Goal: Task Accomplishment & Management: Complete application form

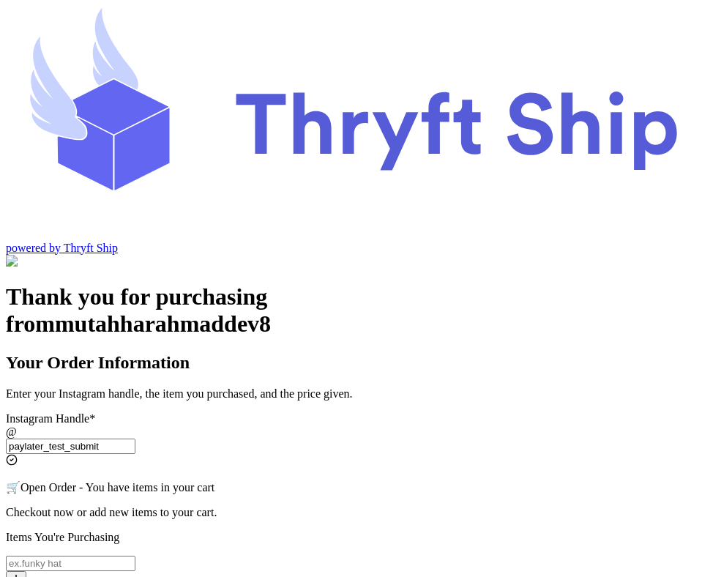
scroll to position [107, 0]
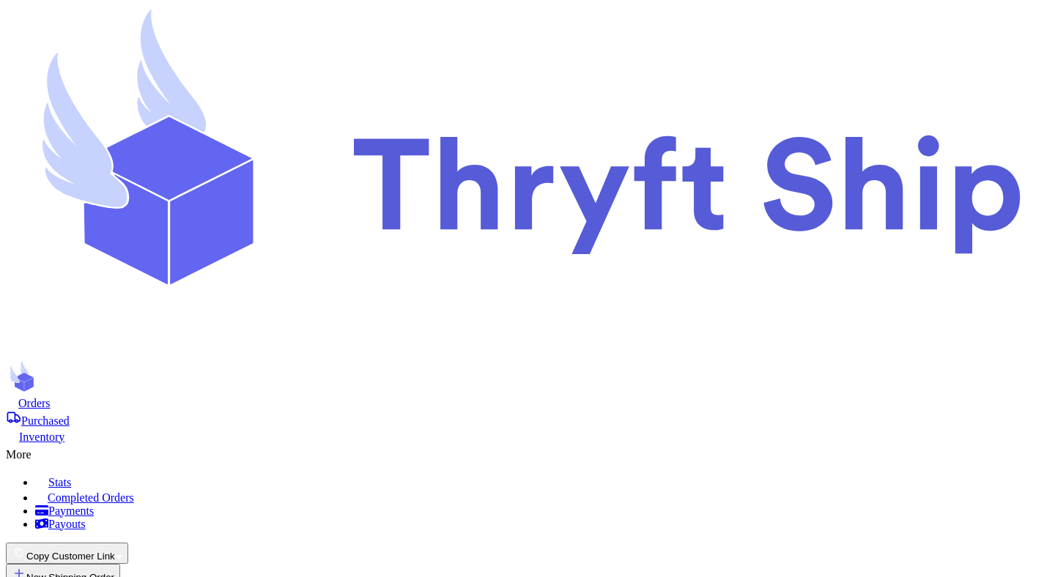
select select "paid"
select select "unpaid"
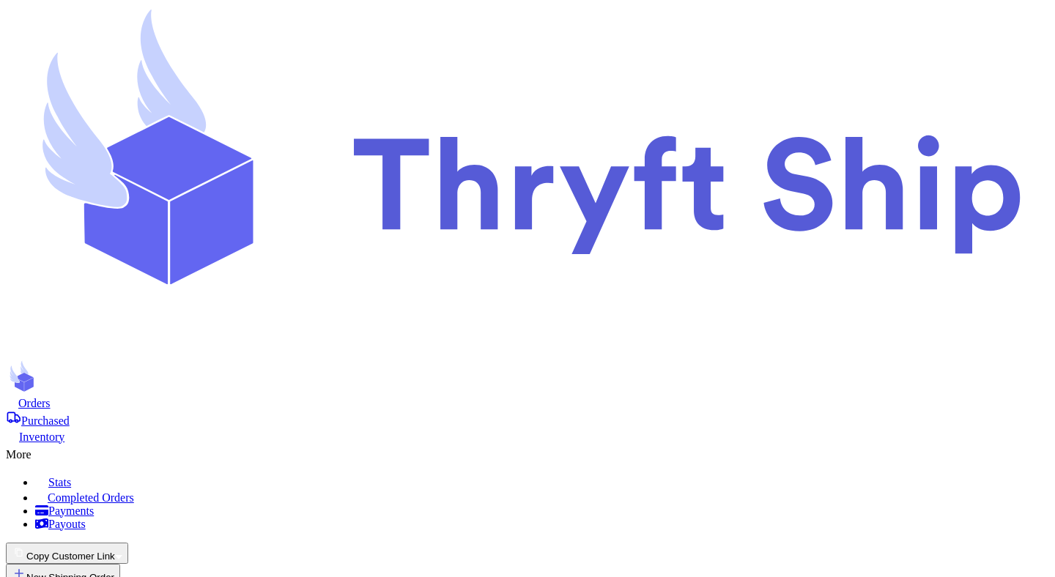
select select "paid"
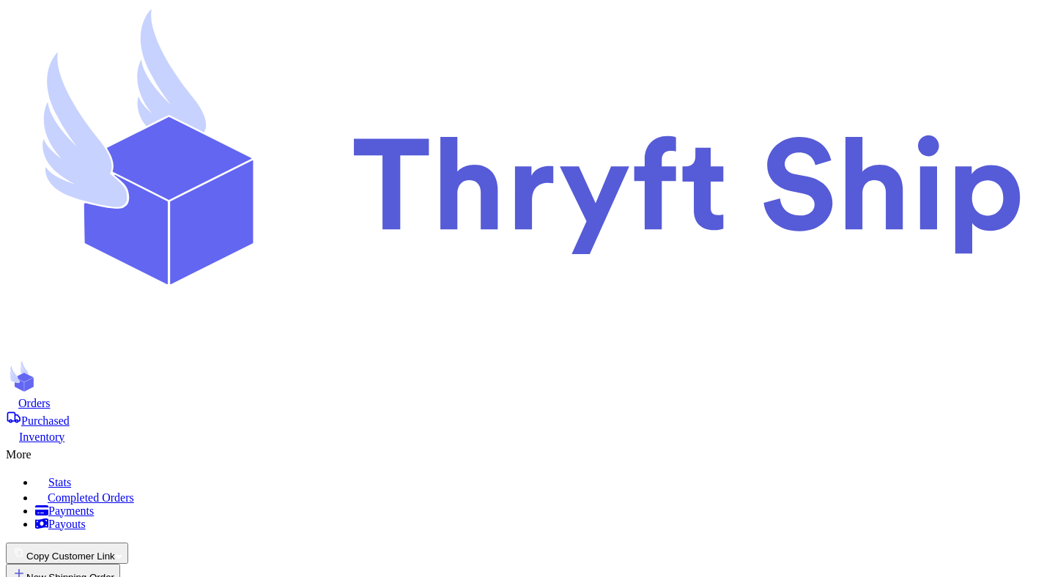
select select "paid"
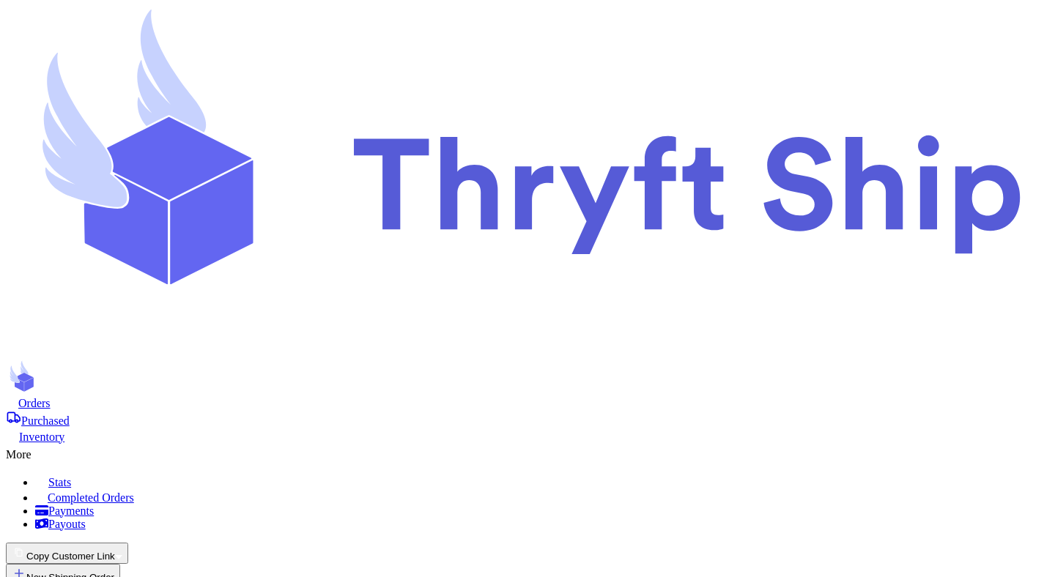
select select "paid"
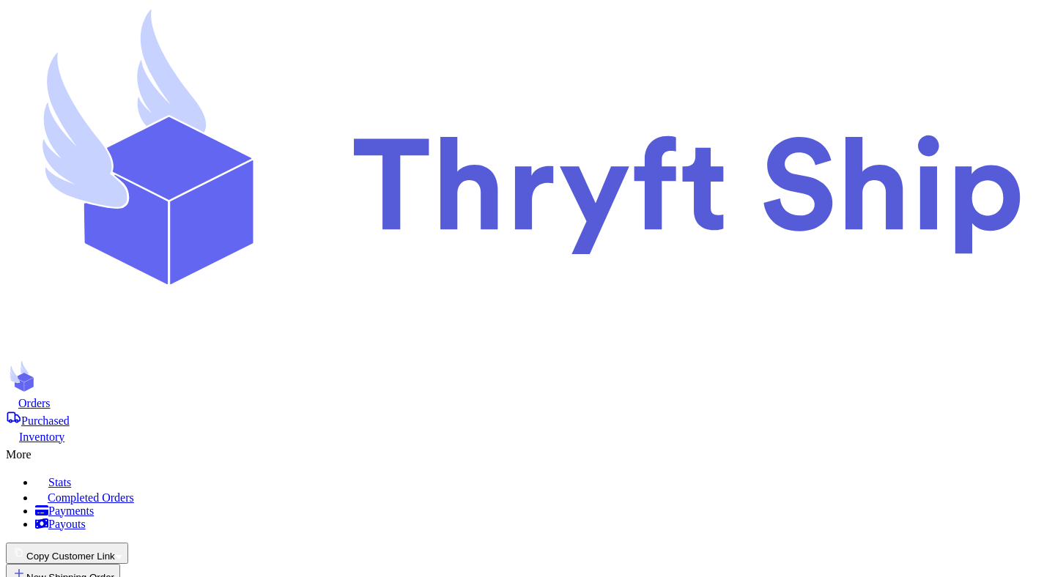
select select "paid"
select select "unpaid"
select select "paid"
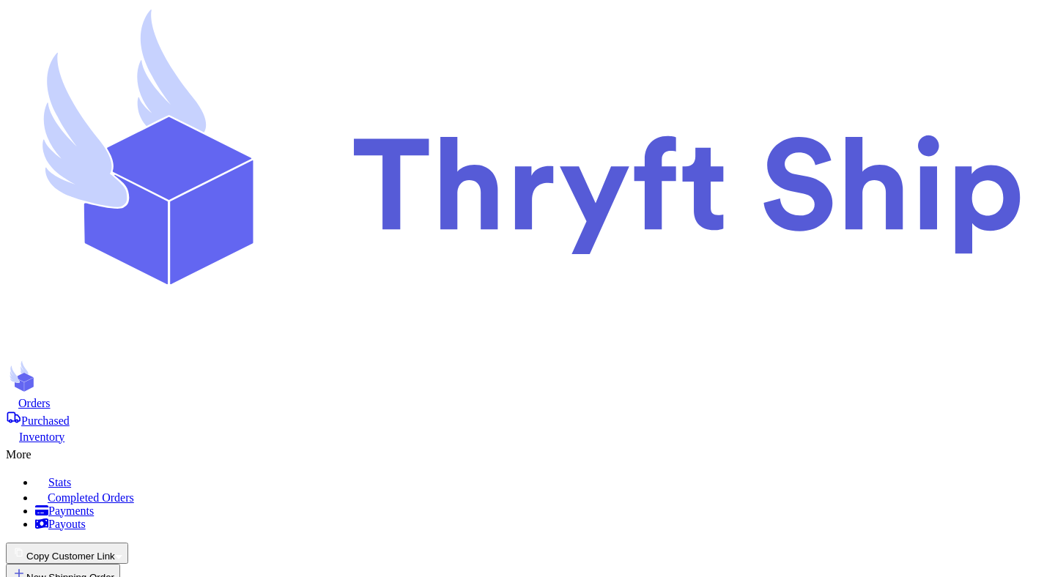
select select "paid"
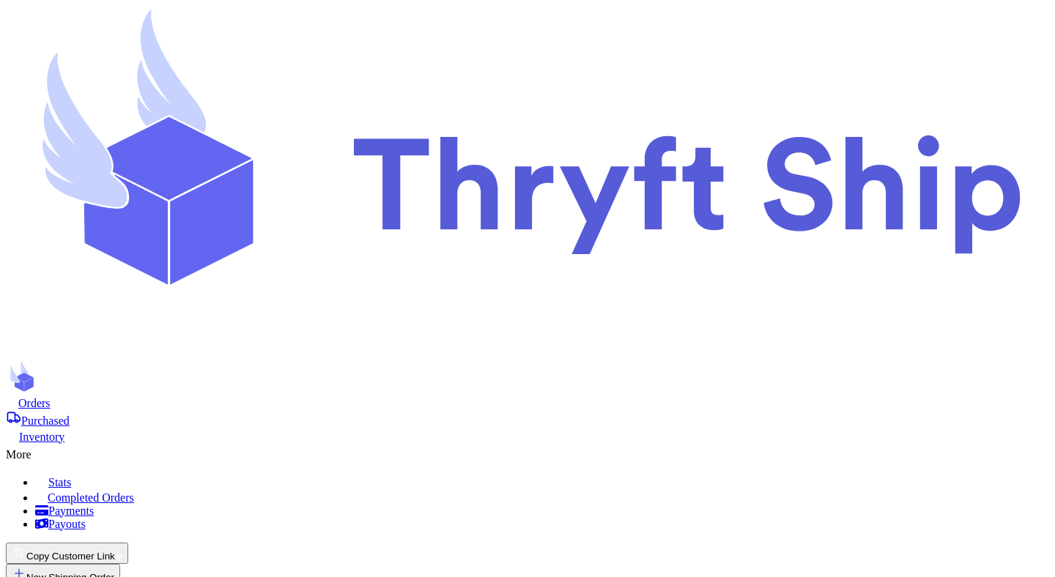
select select "paid"
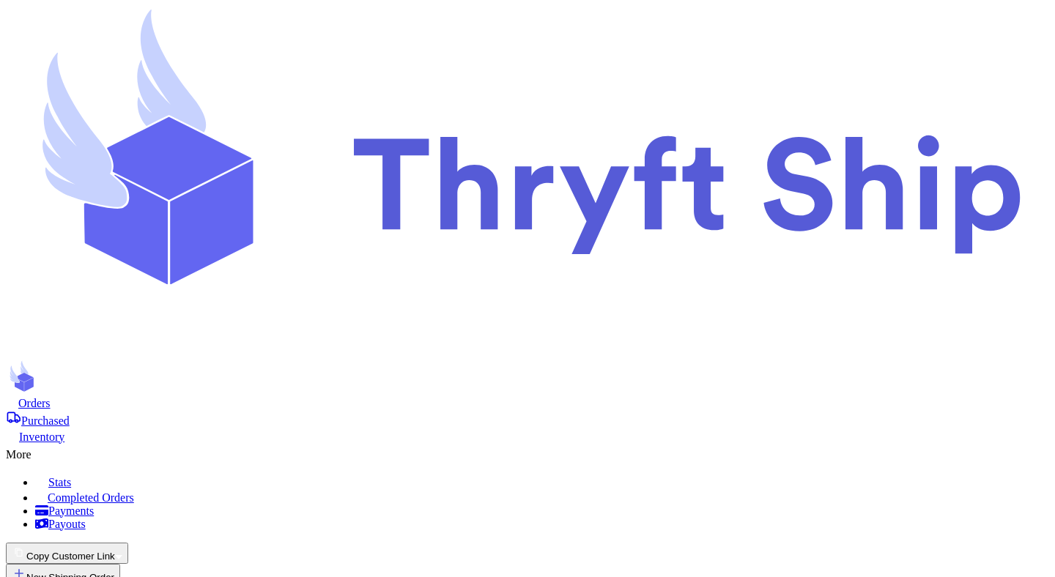
select select "unknown"
type input "1"
type input "8"
type input "0"
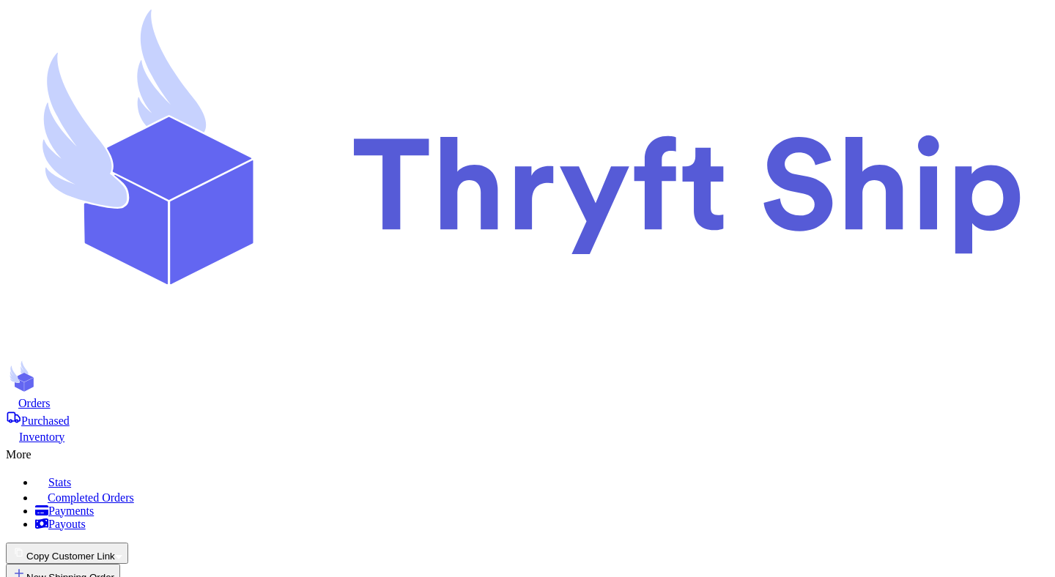
copy span "Order last updated:"
drag, startPoint x: 930, startPoint y: 179, endPoint x: 1006, endPoint y: 179, distance: 76.2
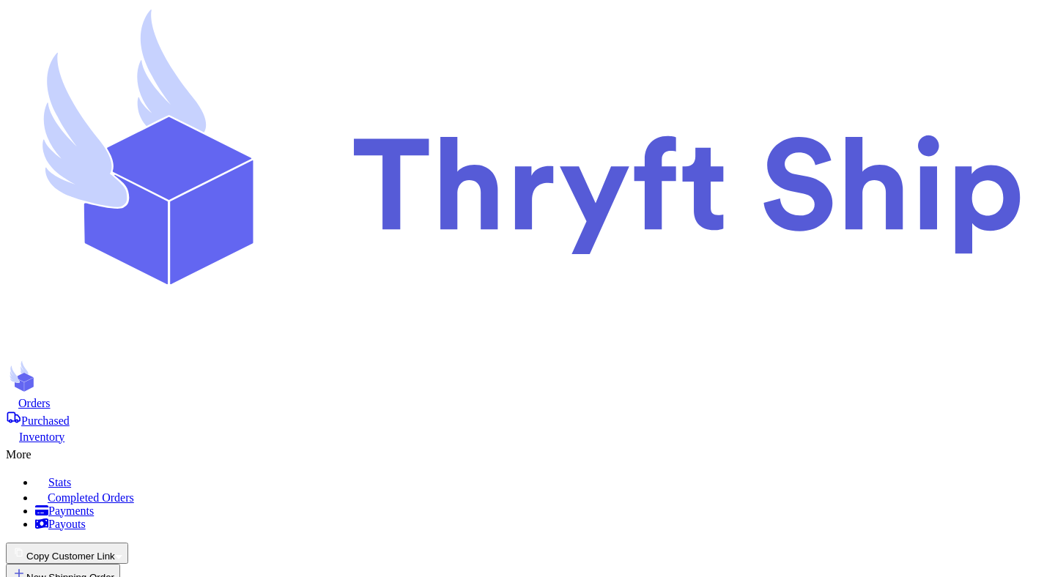
type input "Item 1"
select select "paid"
type input "0"
type input "701"
type input "30"
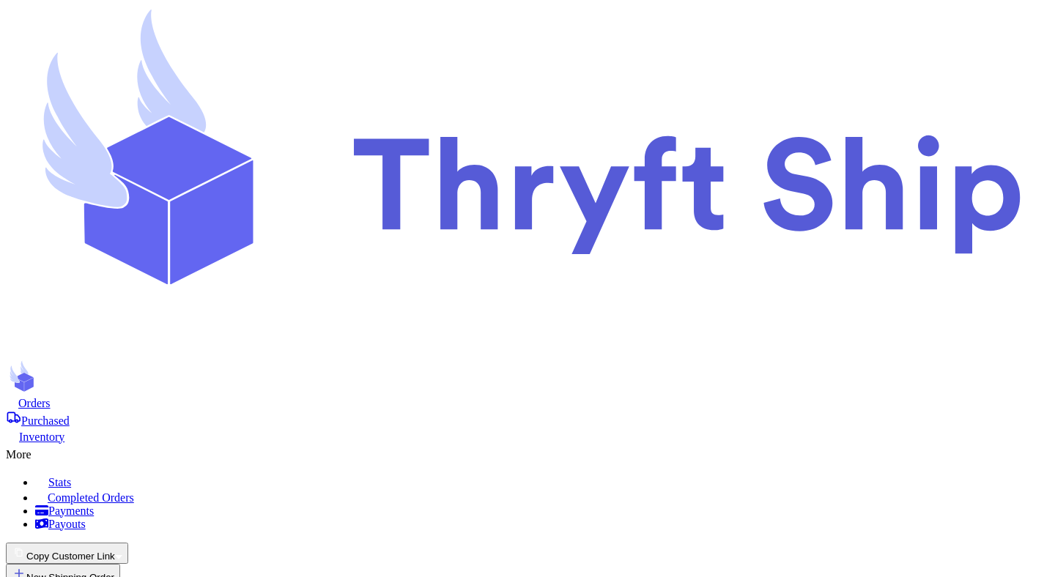
select select "paid"
select select "unpaid"
select select "paid"
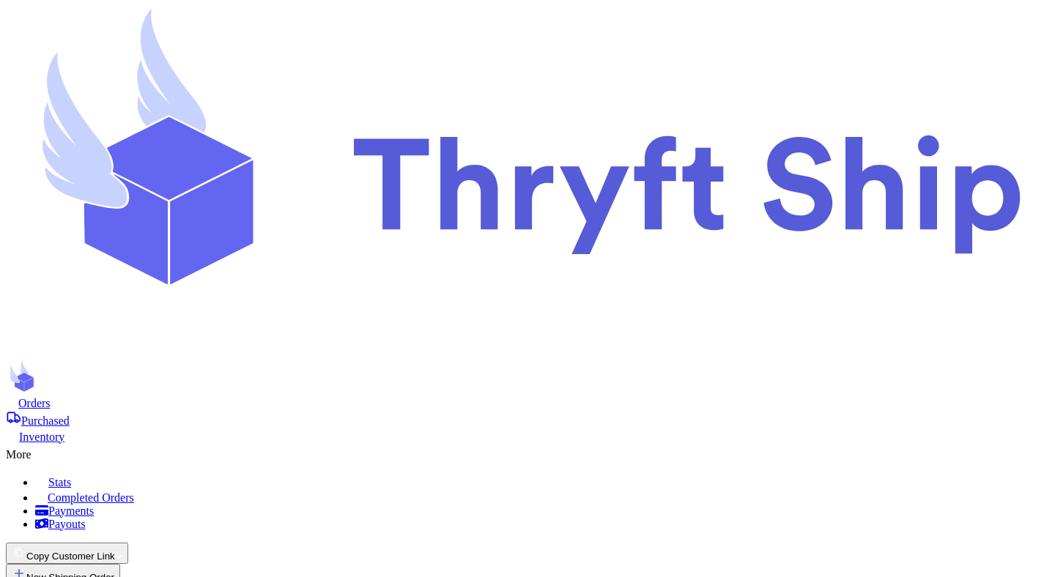
select select "paid"
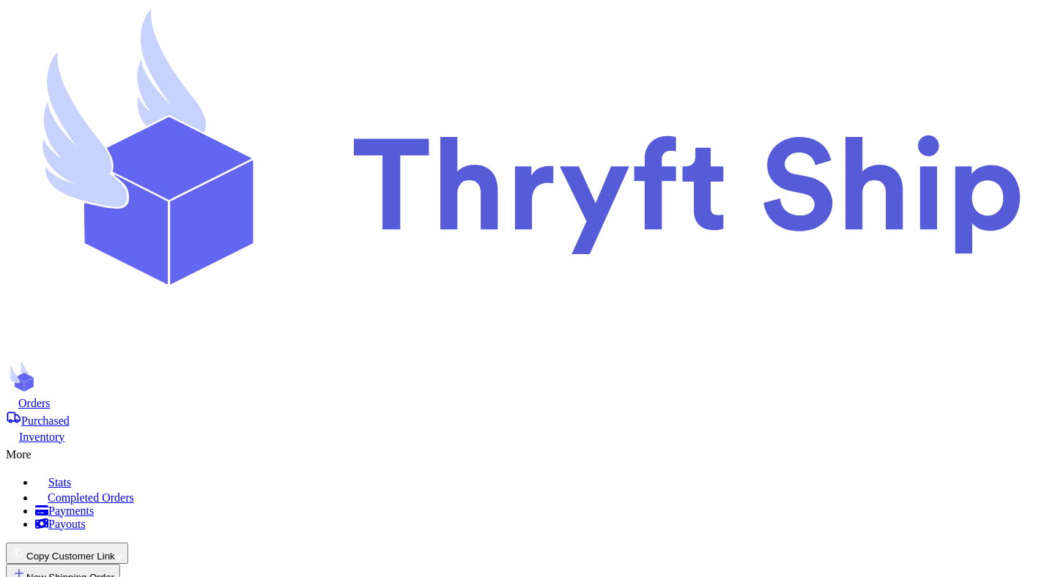
select select "paid"
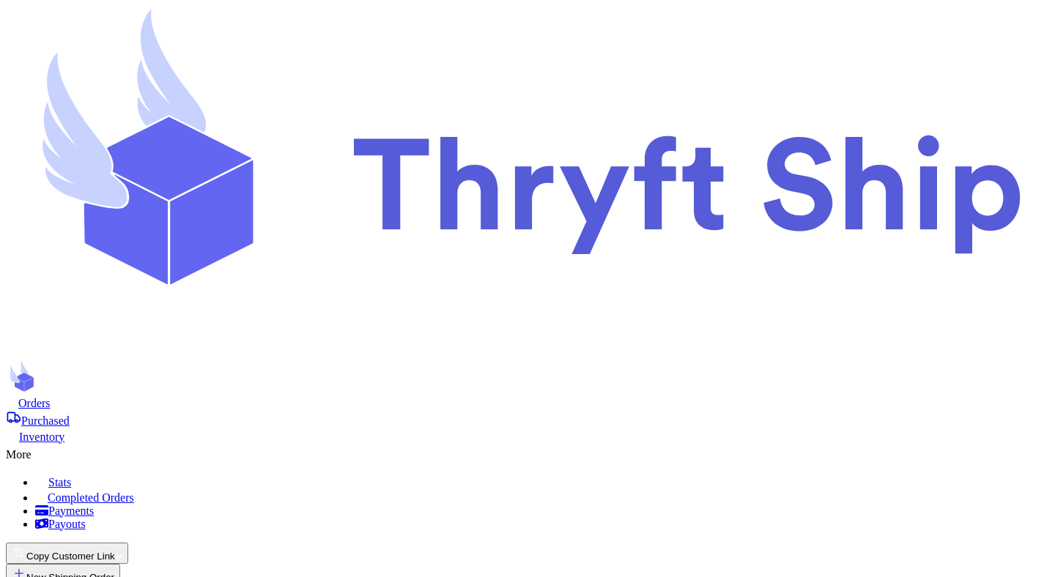
type input "item 3"
select select "unpaid"
type input "1"
type input "8"
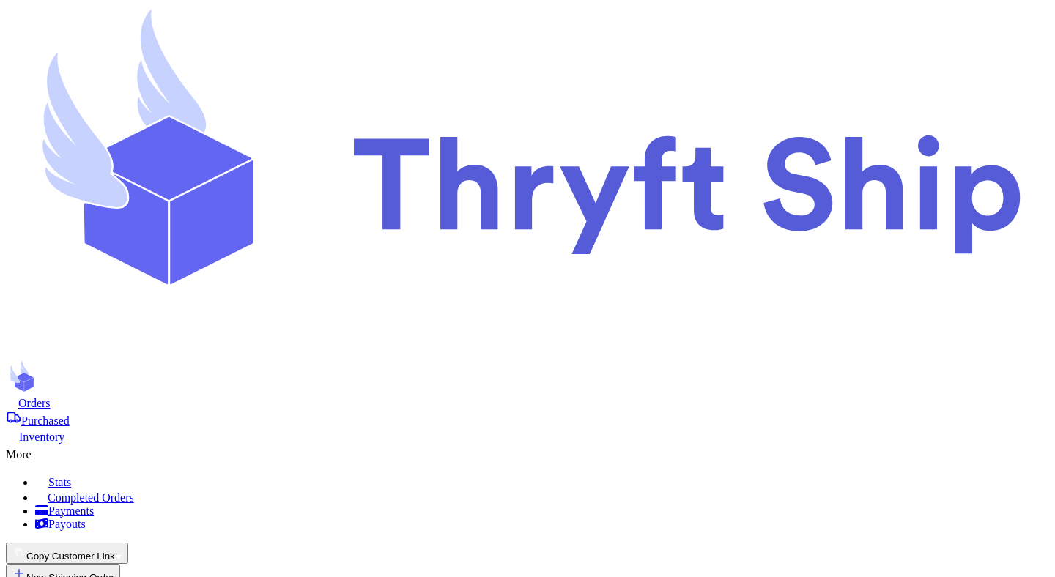
type input "10"
type input "20"
type input "30"
type input "20"
type input "50"
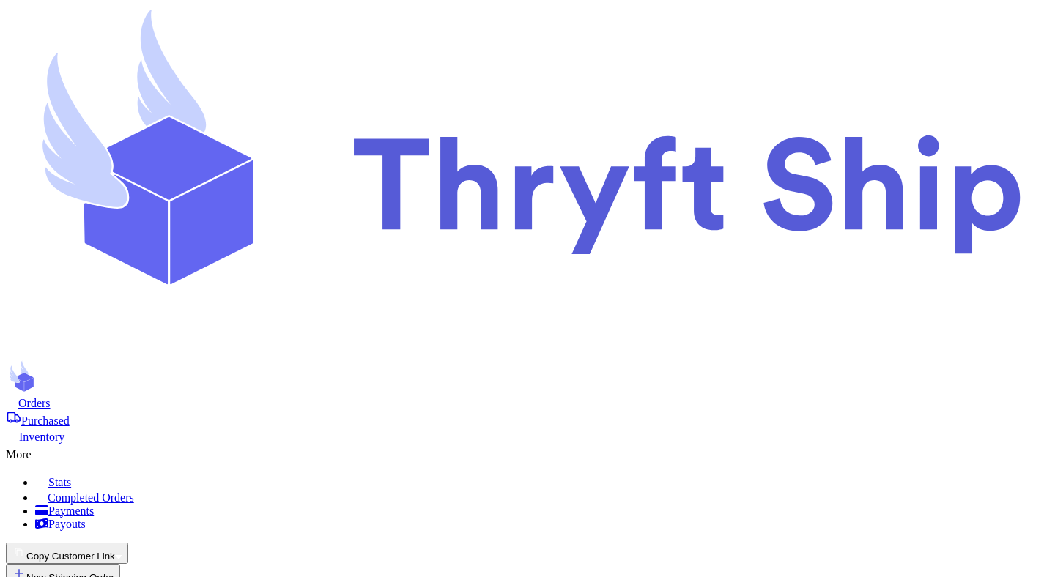
type input "another one"
select select "unpaid"
type input "item 10"
select select "unpaid"
type input "1"
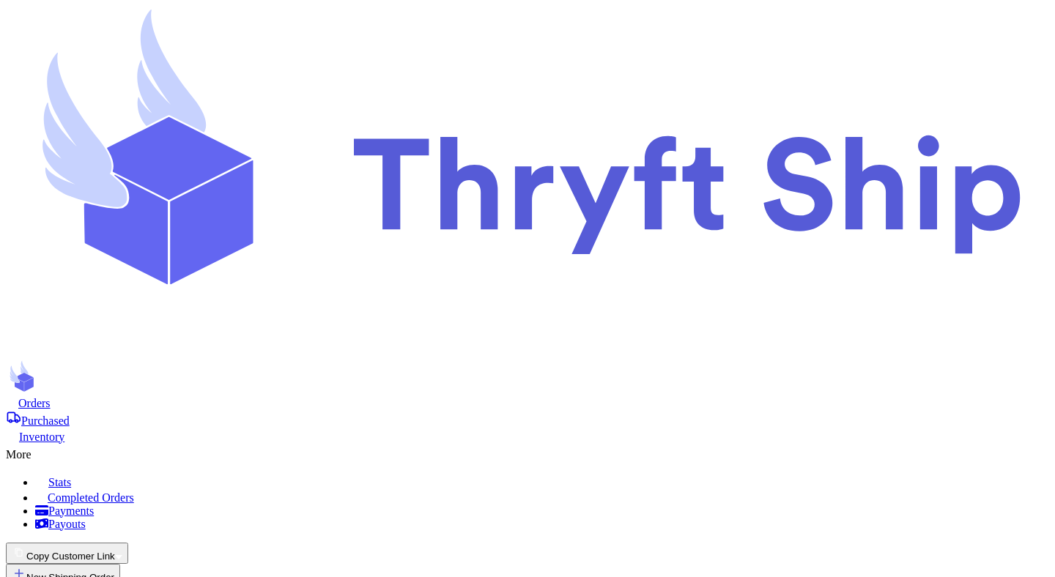
type input "2"
type input "lol"
select select "unpaid"
type input "discount"
select select "unpaid"
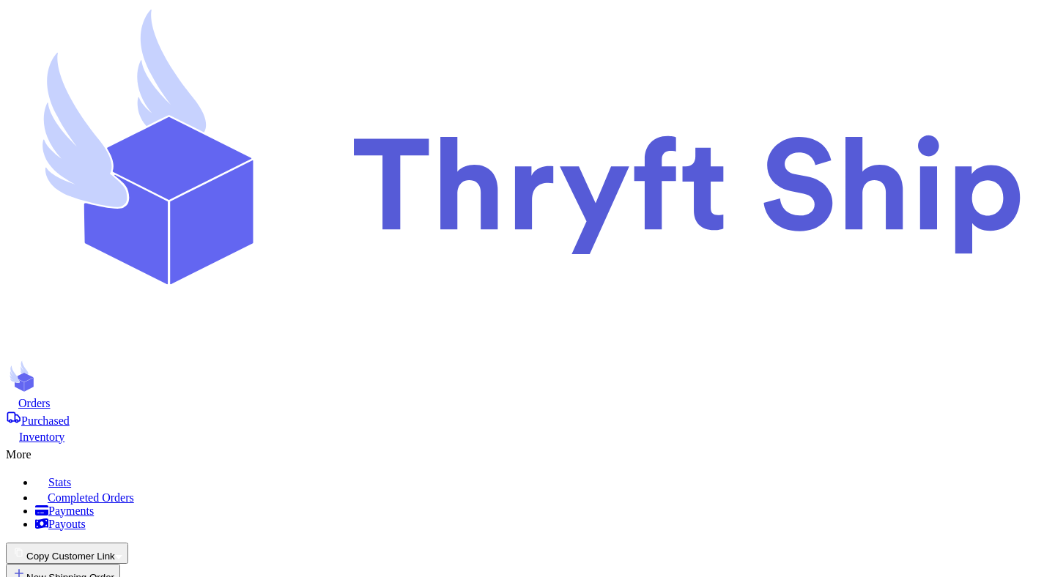
type input "more"
select select "unpaid"
type input "more 1"
select select "unknown"
type input "more 2"
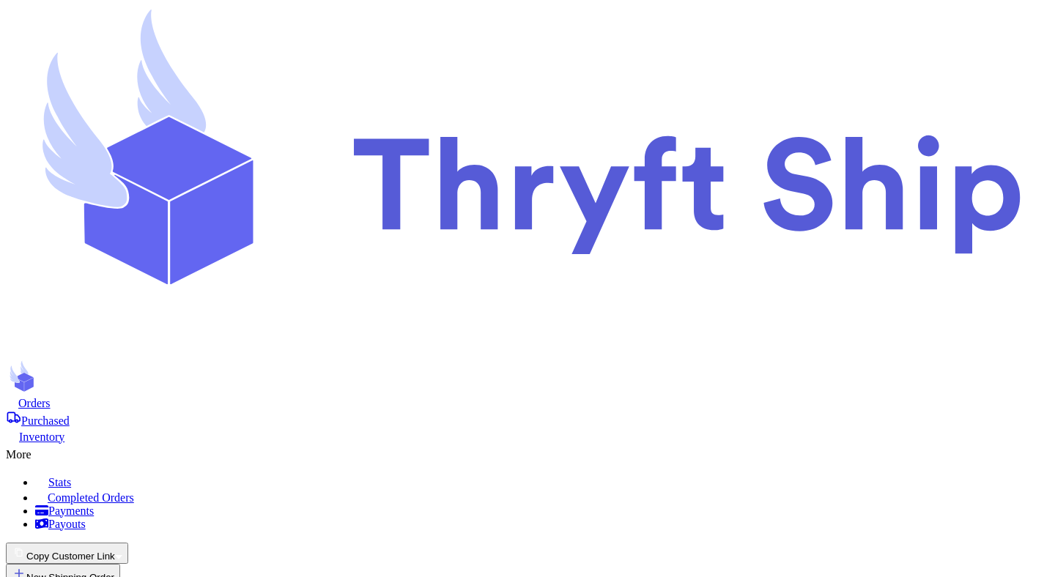
select select "unknown"
type input "more 3"
select select "unknown"
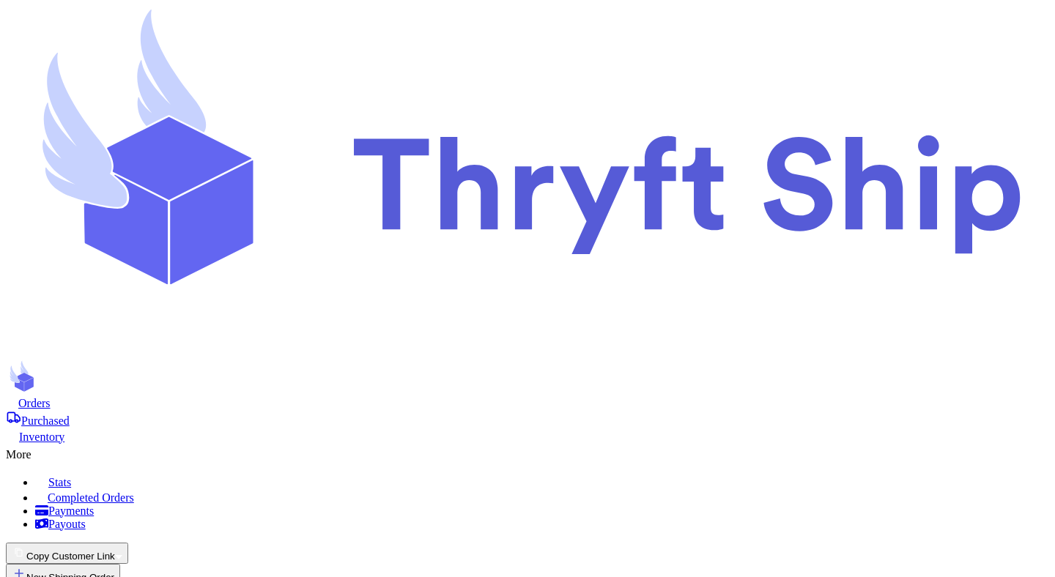
type input "item 1"
type input "0"
type input "discounted"
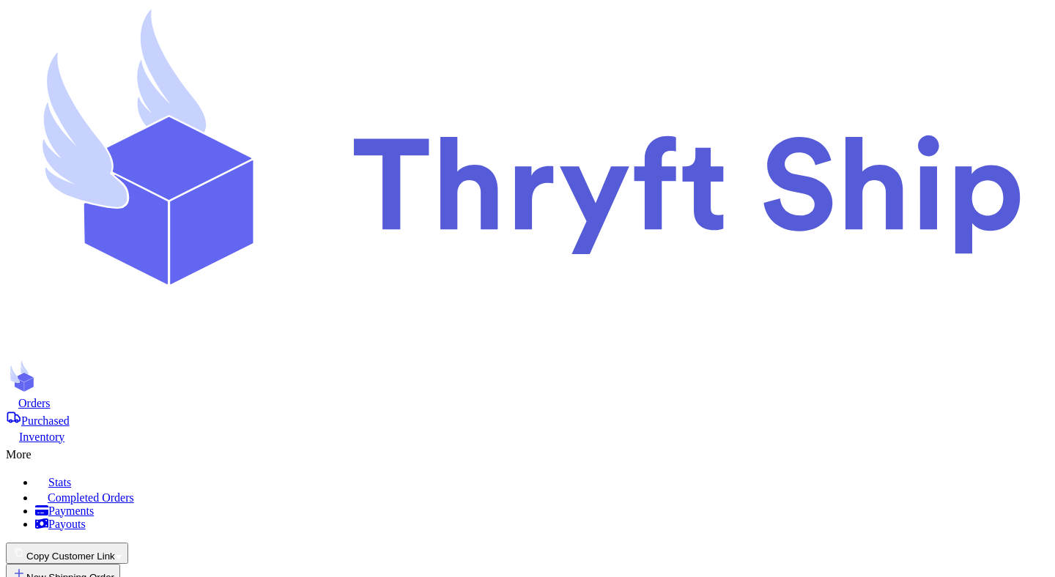
select select "unknown"
type input "1"
type input "8"
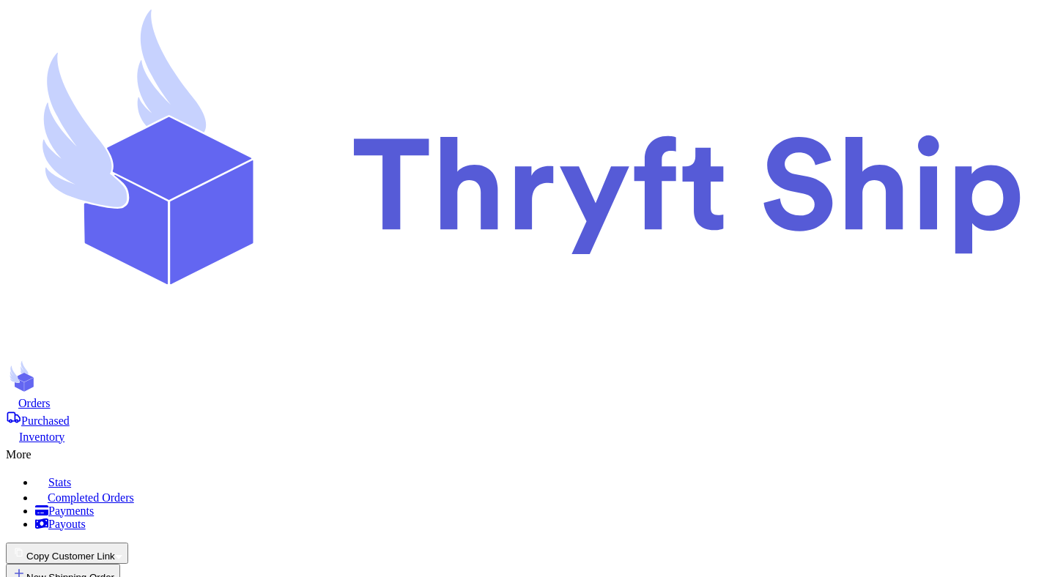
type input "test"
click at [120, 564] on button "New Shipping Order" at bounding box center [63, 574] width 114 height 21
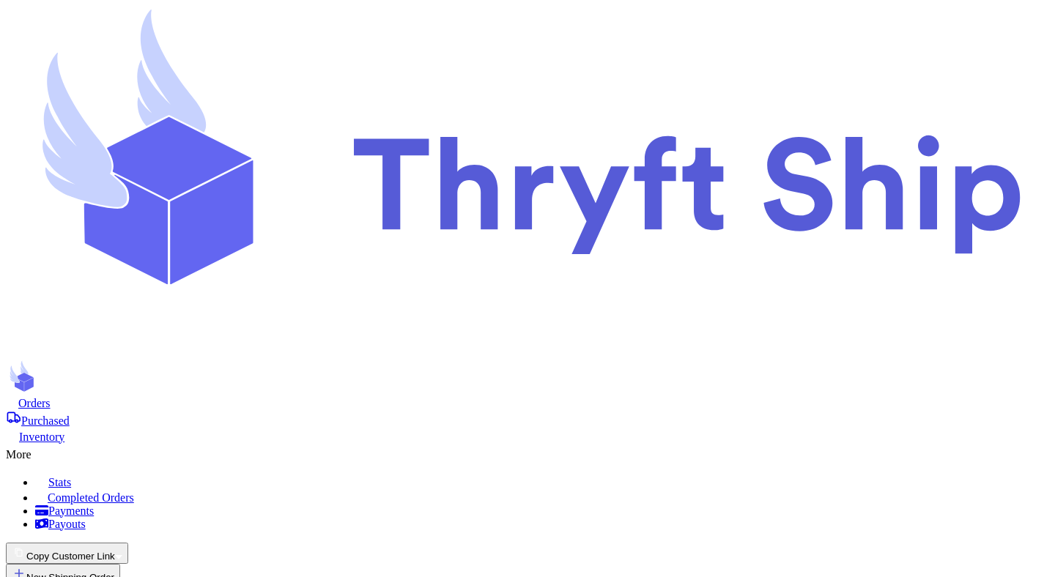
scroll to position [224, 0]
type input "testing"
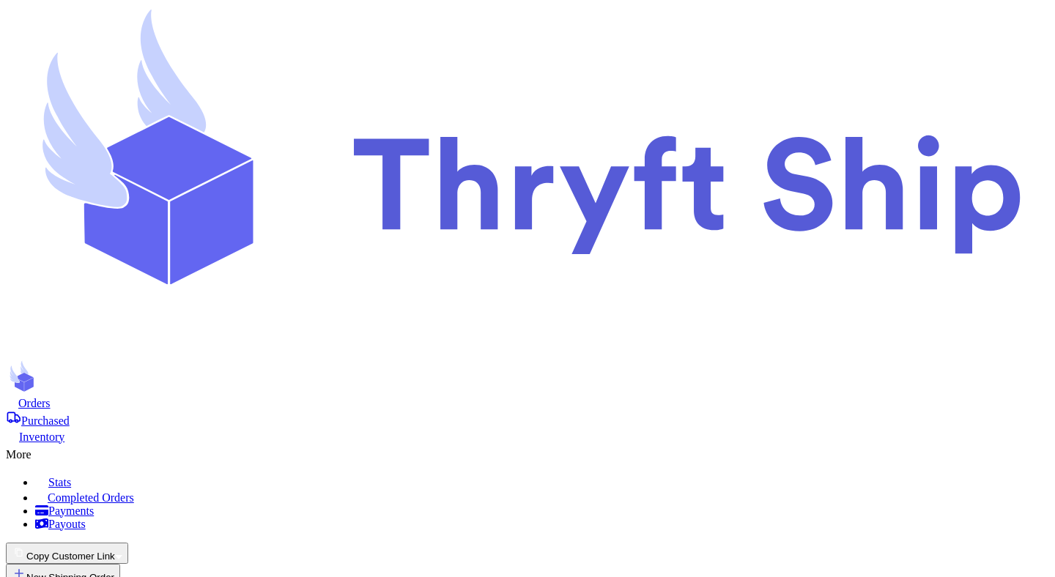
type input "Mutahhar"
type input "[PERSON_NAME]"
type input "test"
type input "opsie"
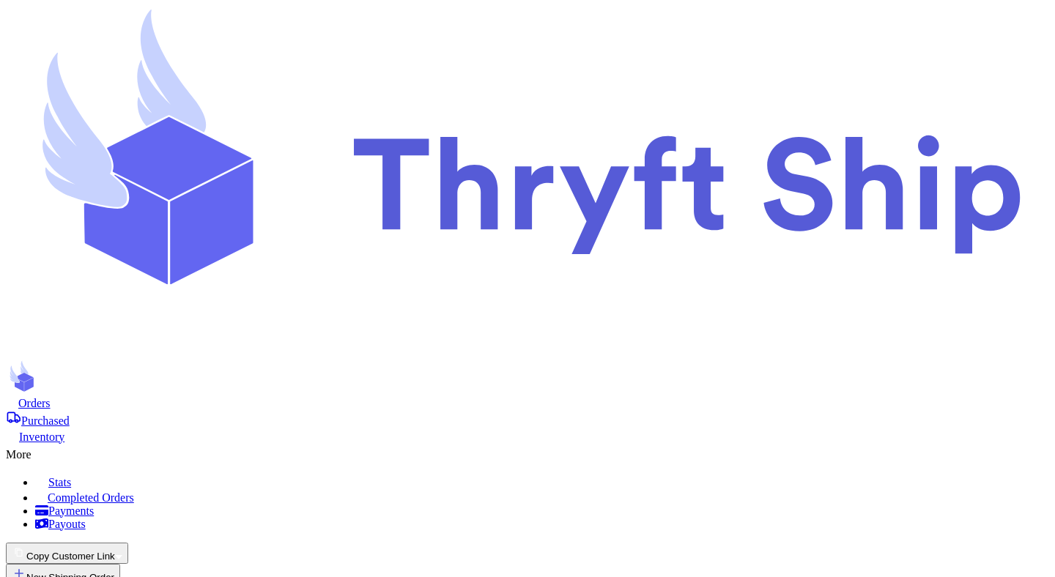
scroll to position [120, 0]
type input "testing"
type input "Mutahhar"
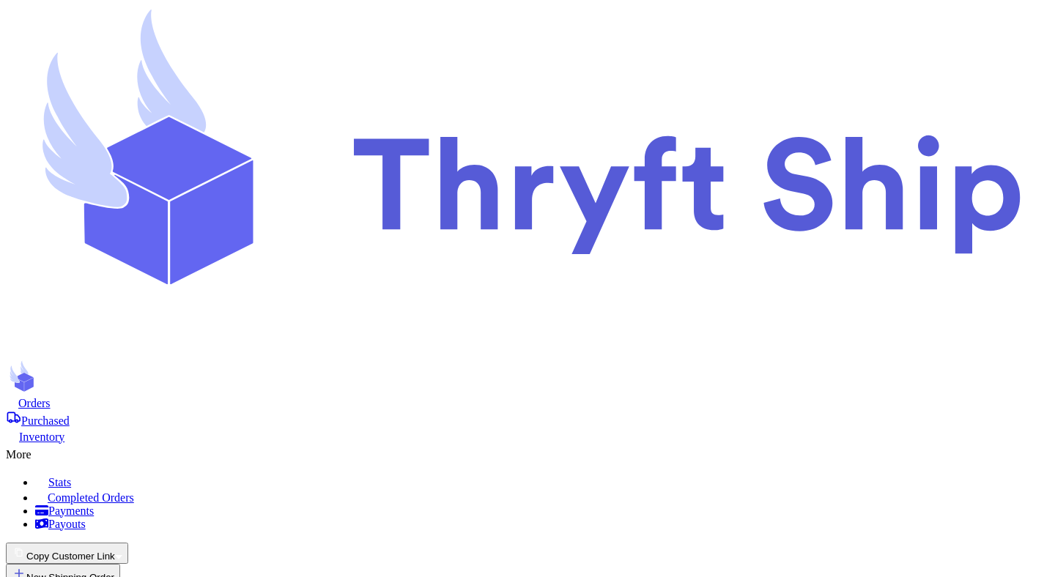
type input "[PERSON_NAME]"
type input "test"
type input "opsie"
drag, startPoint x: 968, startPoint y: 164, endPoint x: 1031, endPoint y: 166, distance: 63.0
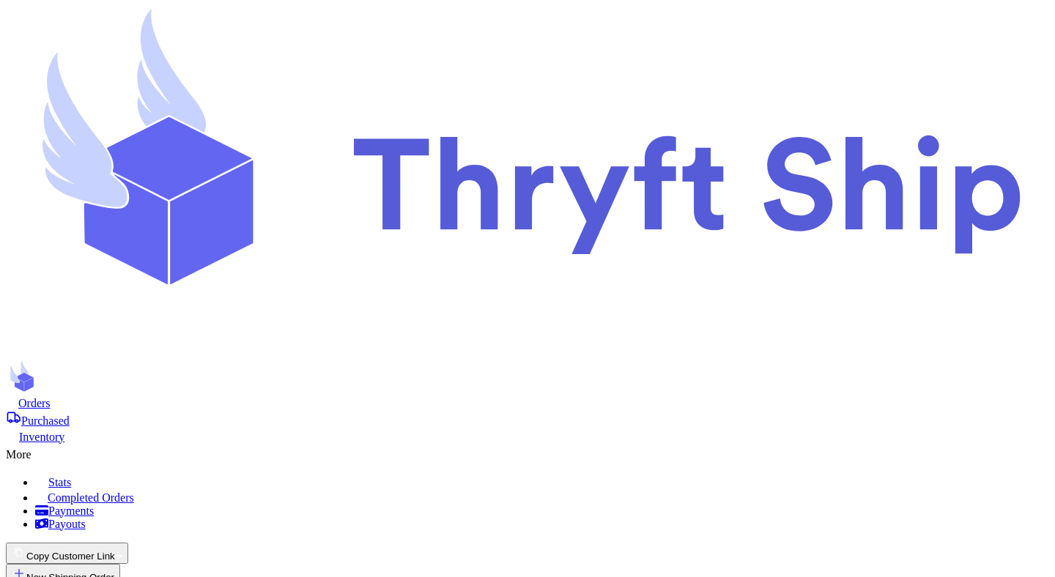
copy span "[DATE] 21:35:38"
drag, startPoint x: 968, startPoint y: 177, endPoint x: 1054, endPoint y: 177, distance: 86.4
copy span "[DATE] 21:35:38"
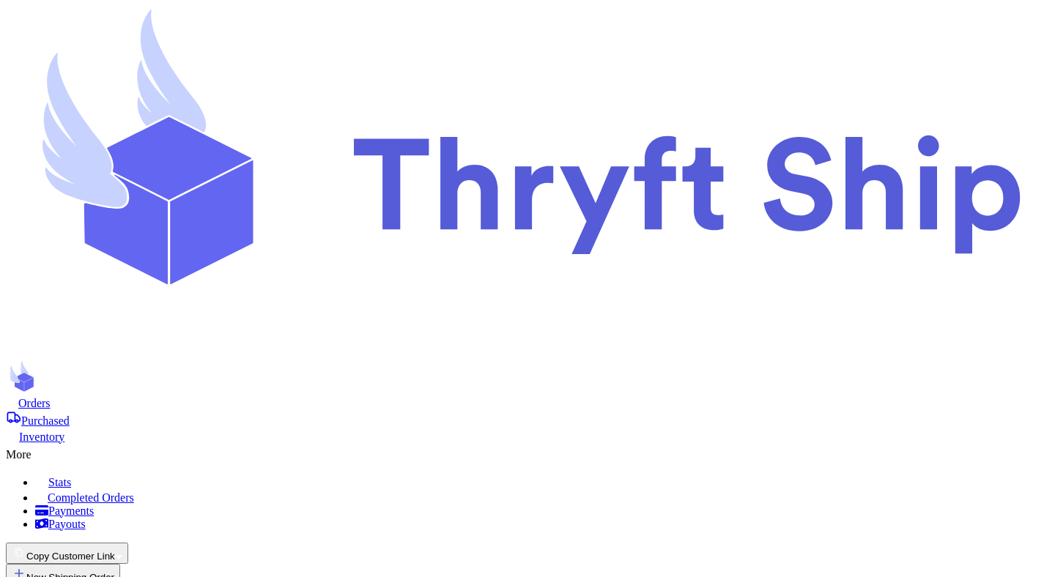
drag, startPoint x: 969, startPoint y: 169, endPoint x: 1028, endPoint y: 165, distance: 59.5
copy span "[DATE] 21:35:38"
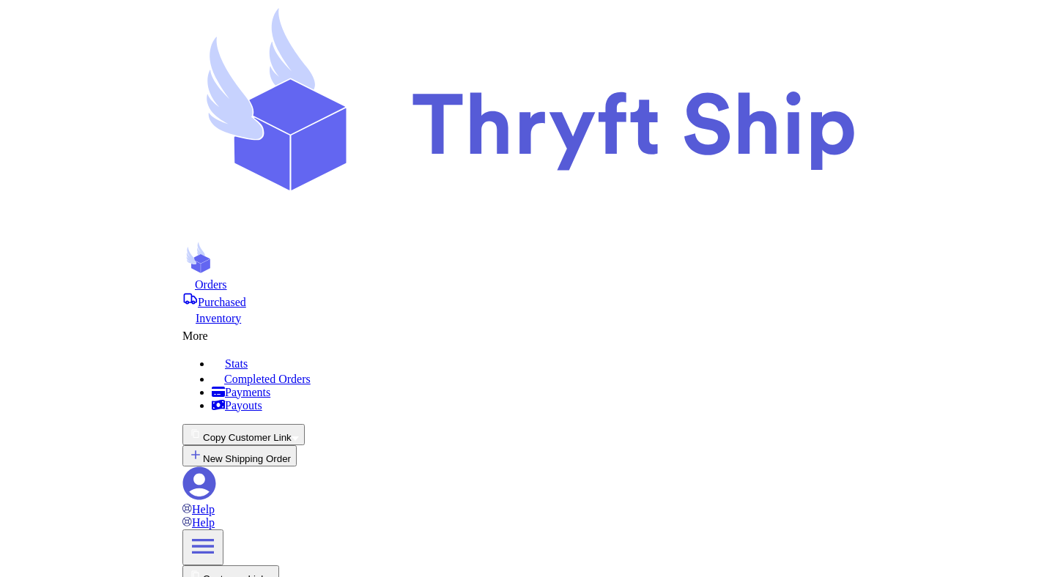
scroll to position [248, 0]
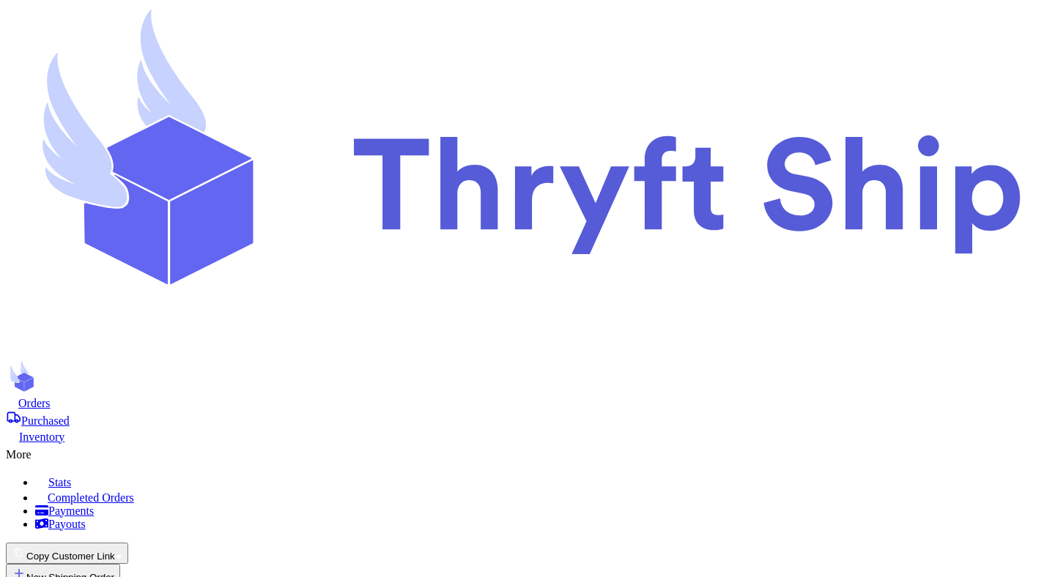
type input "testing"
type input "Mutahhar"
type input "[PERSON_NAME]"
type input "test"
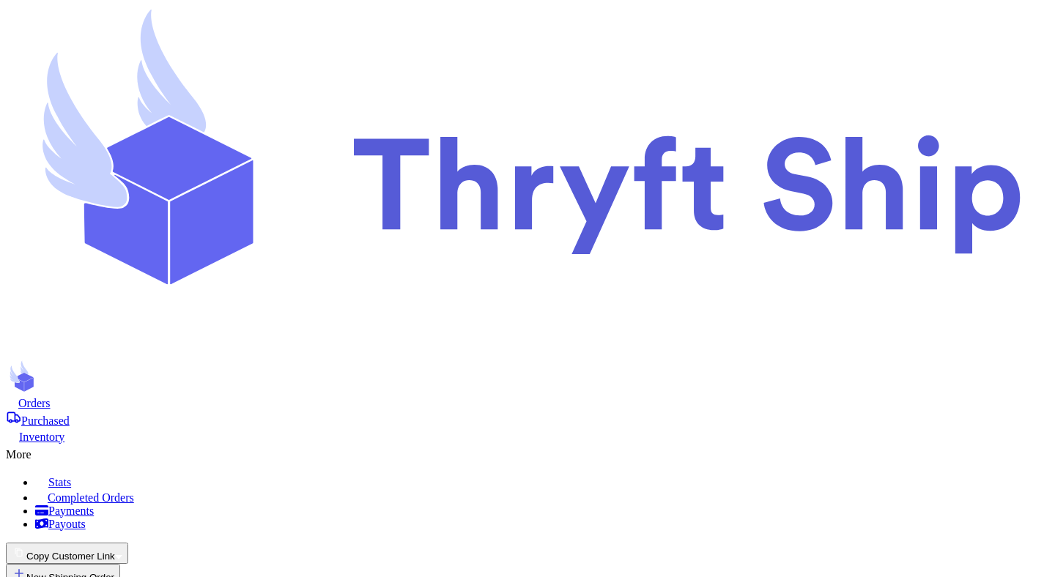
type input "opsie"
type input "testing"
type input "Mutahhar"
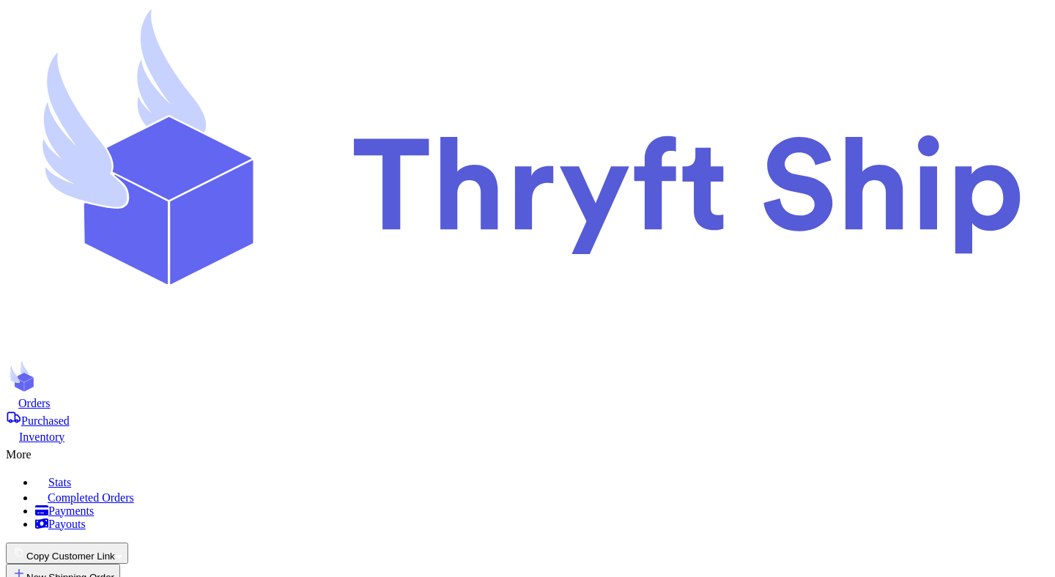
type input "[PERSON_NAME]"
type input "test"
type input "opsie"
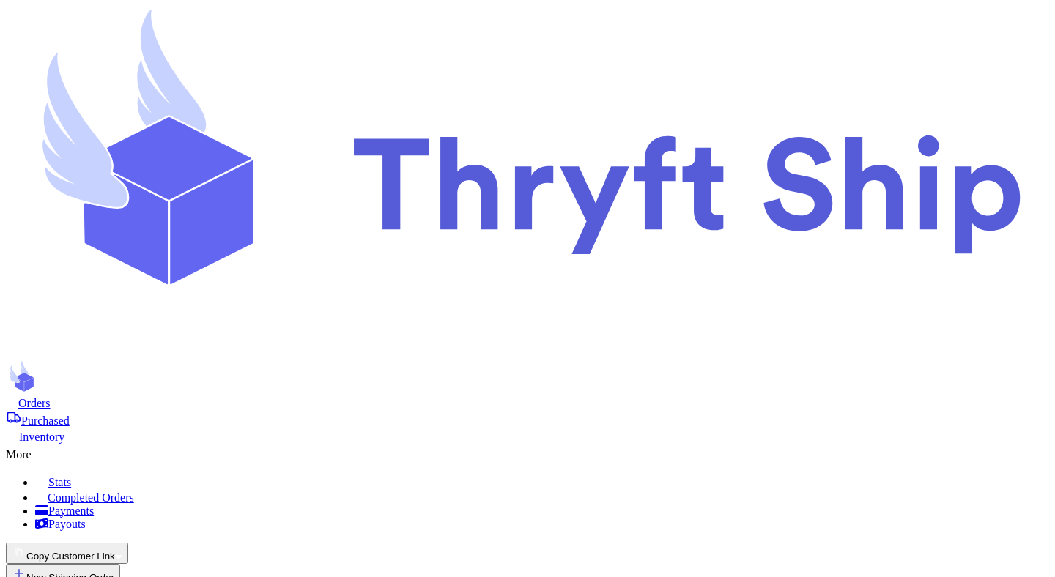
type input "testing"
type input "Mutahhar"
type input "[PERSON_NAME]"
type input "test"
type input "opsie"
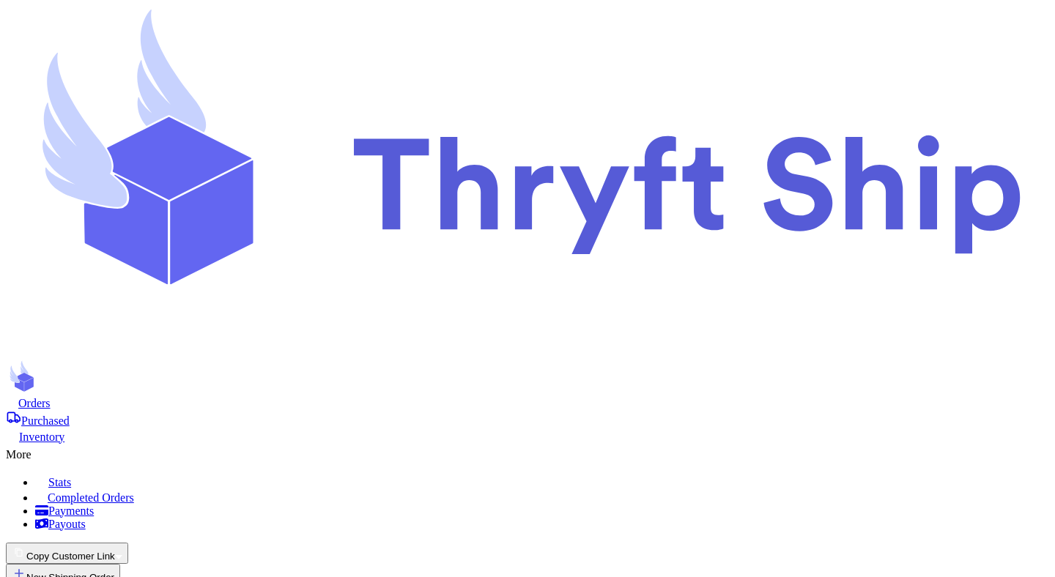
type input "testing"
type input "Mutahhar"
type input "[PERSON_NAME]"
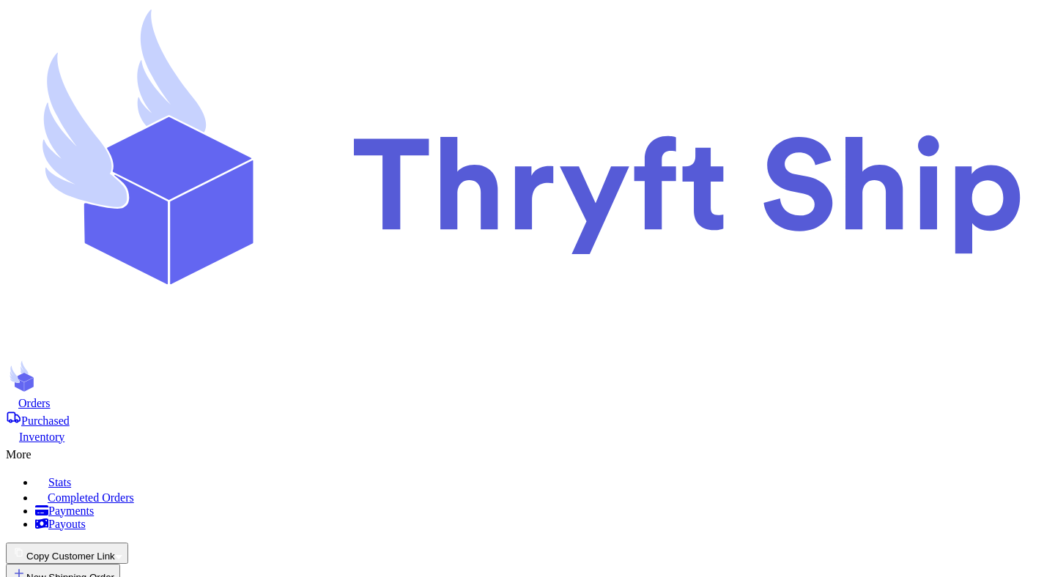
type input "test"
type input "opsie"
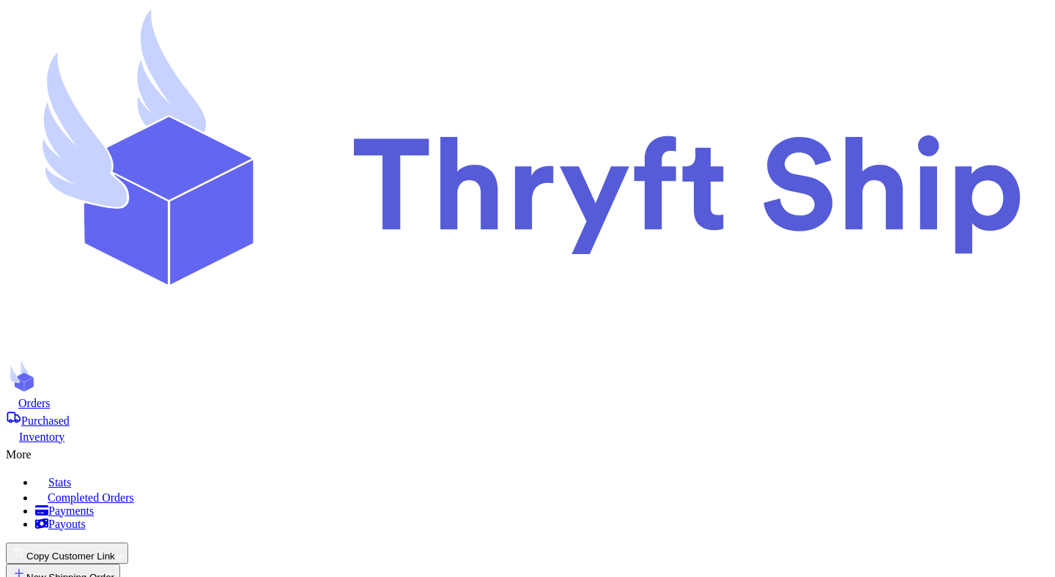
type input "testing"
type input "Mutahhar"
type input "[PERSON_NAME]"
type input "test"
type input "opsie"
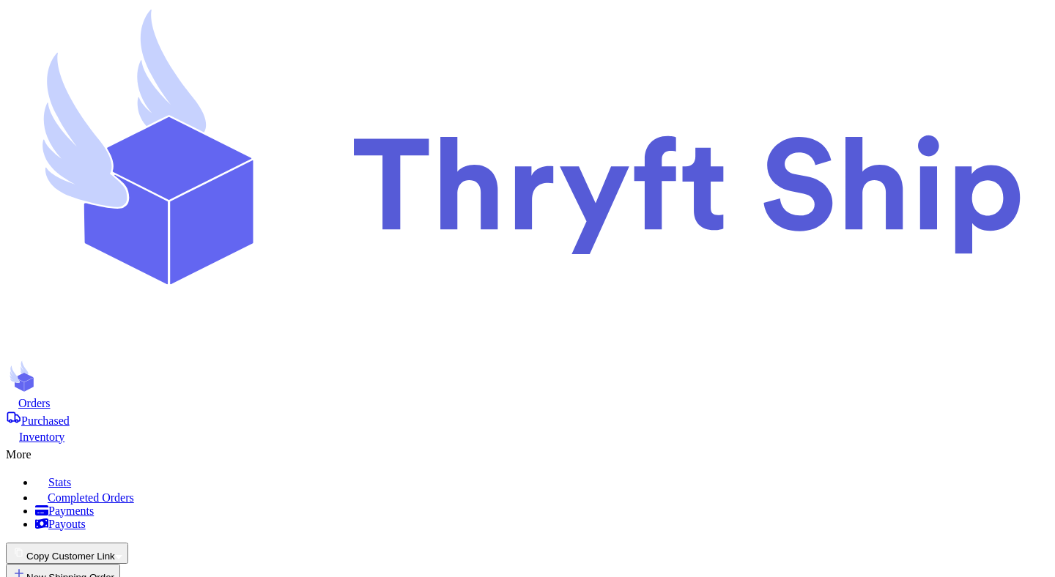
type input "testing"
type input "Mutahhar"
type input "[PERSON_NAME]"
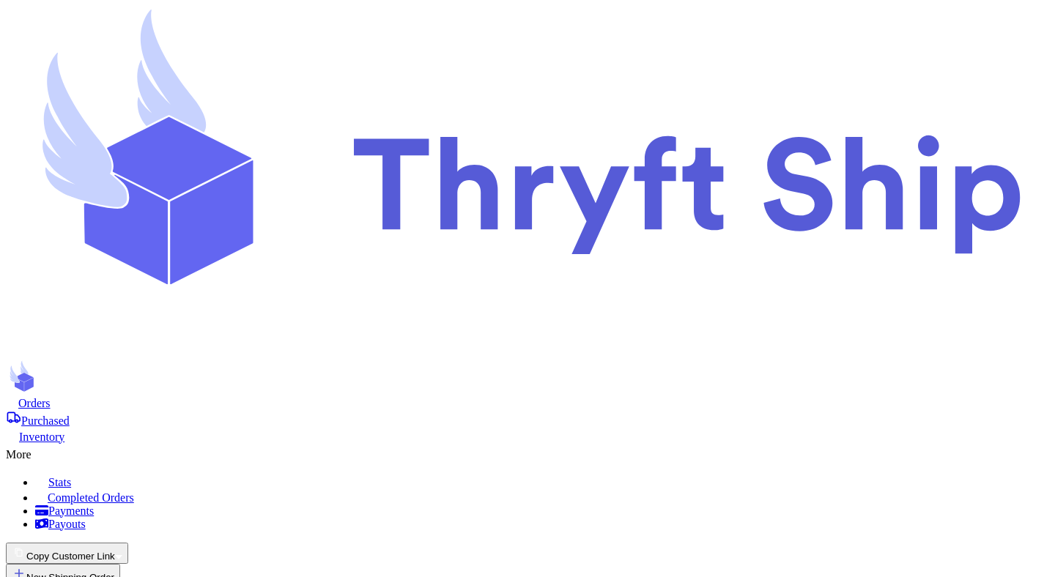
type input "test"
type input "opsie"
type input "testing"
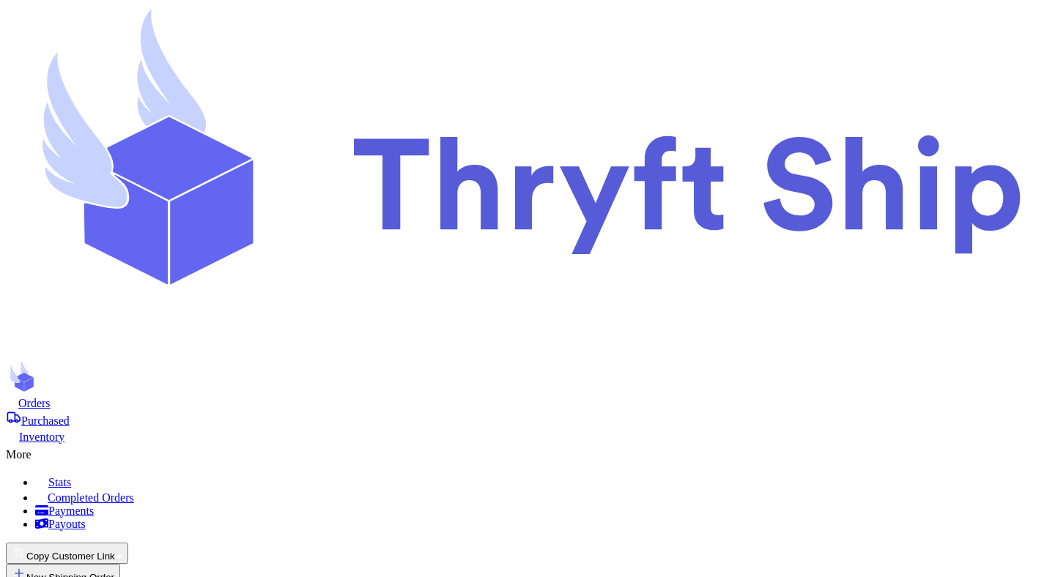
type input "Mutahhar"
type input "[PERSON_NAME]"
type input "test"
type input "opsie"
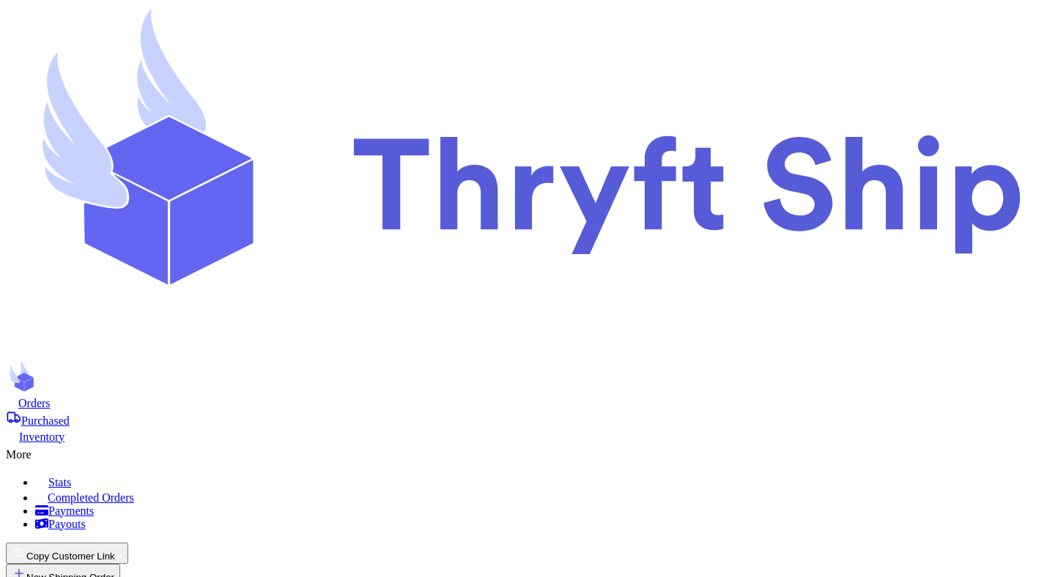
type input "testing"
type input "Mutahhar"
type input "[PERSON_NAME]"
type input "test"
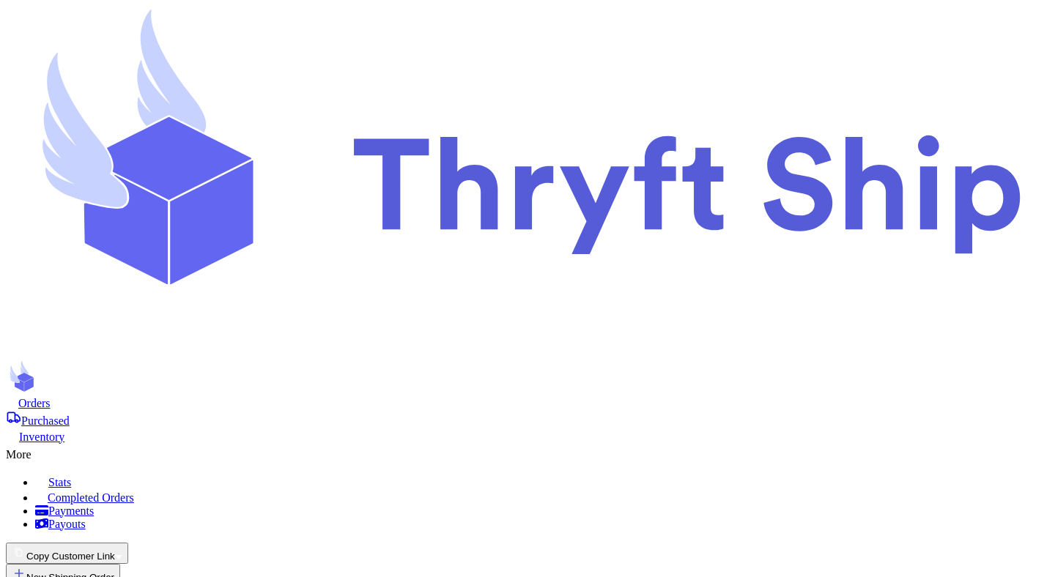
type input "opsie"
type input "testing"
type input "Mutahhar"
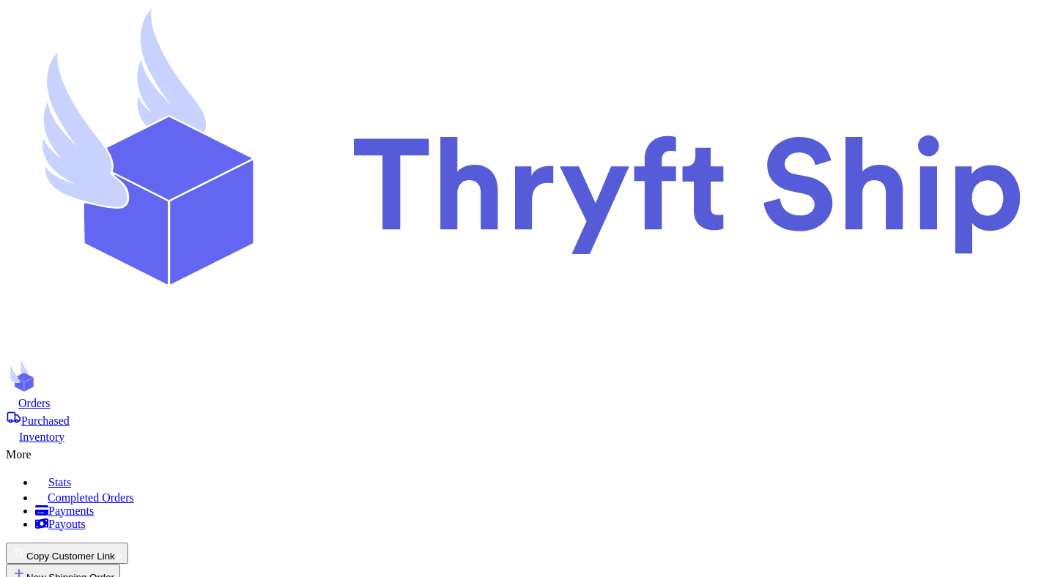
type input "[PERSON_NAME]"
type input "test"
type input "opsie"
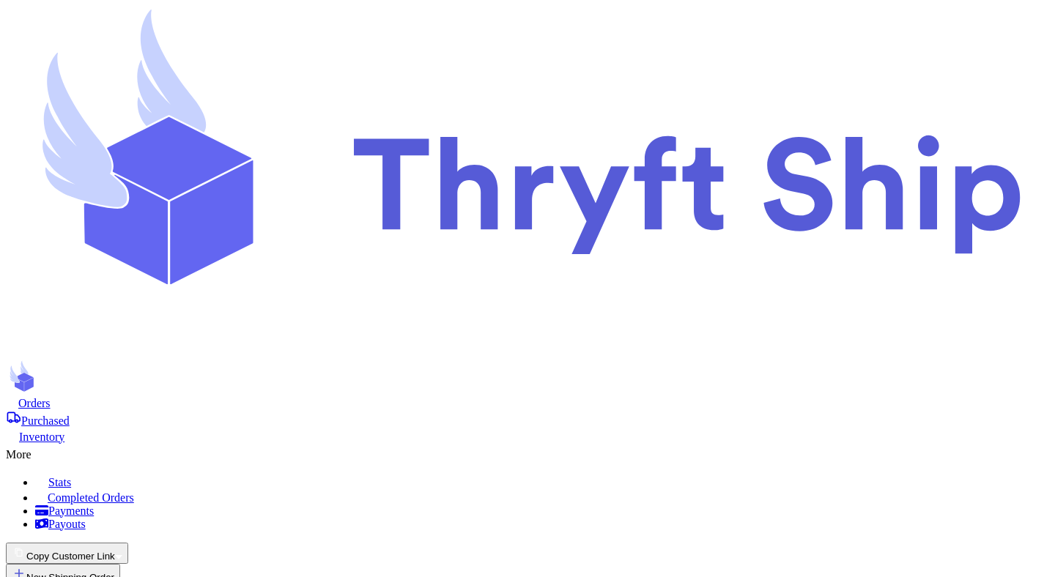
type input "Item 1"
select select "paid"
type input "0"
type input "701"
type input "30"
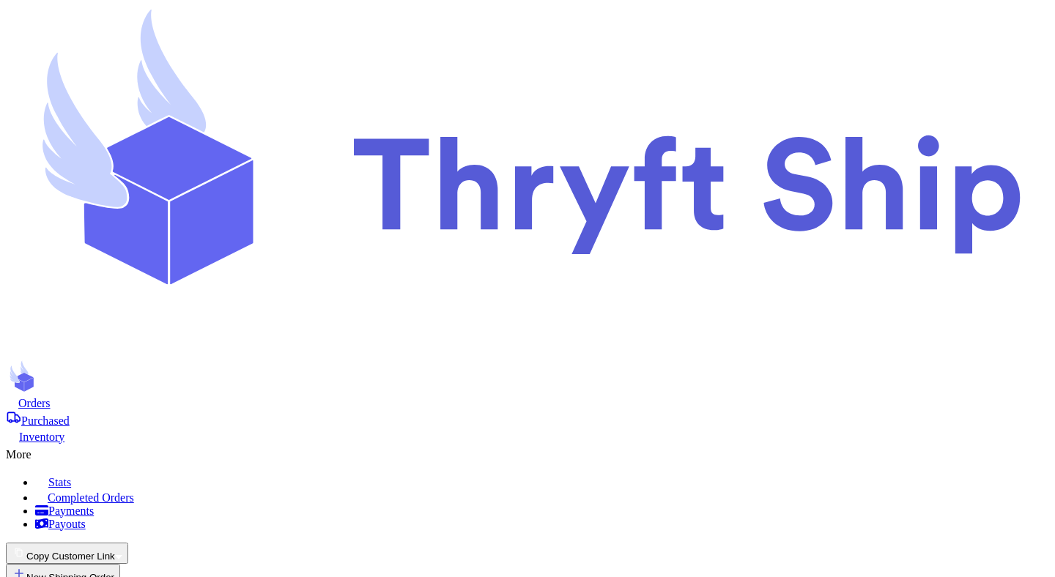
select select "paid"
select select "unpaid"
select select "paid"
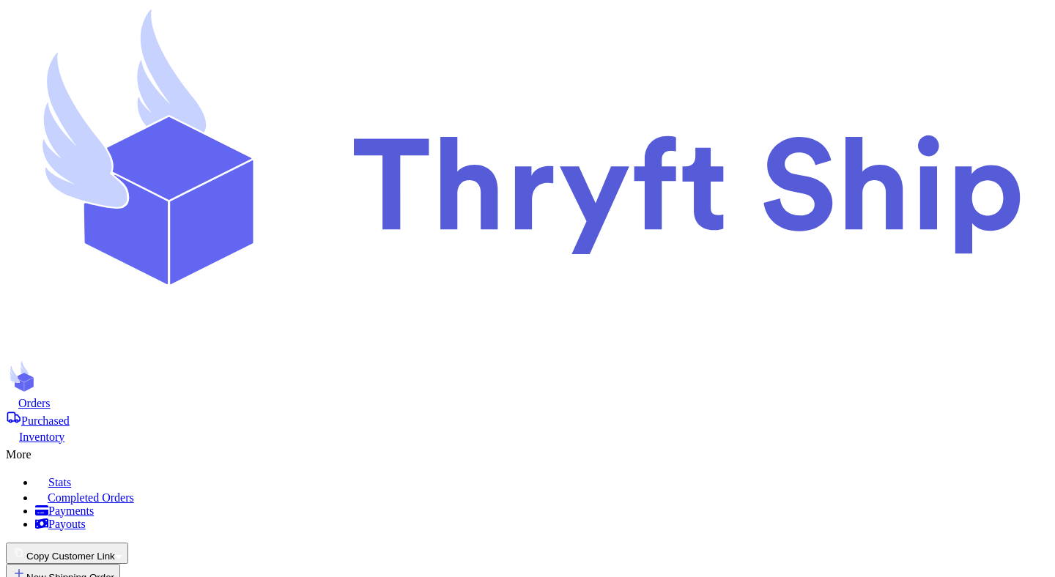
select select "paid"
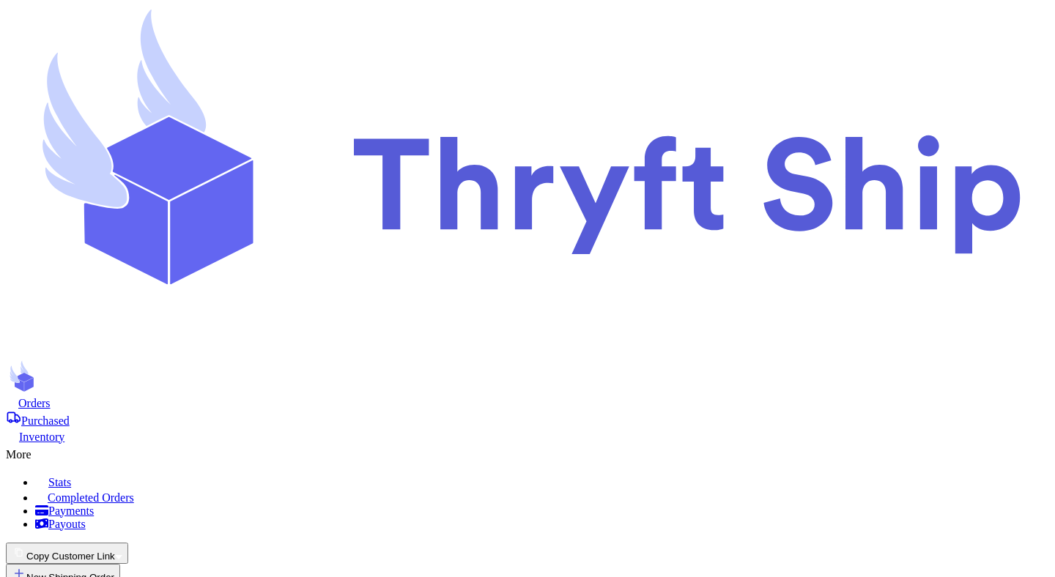
select select "paid"
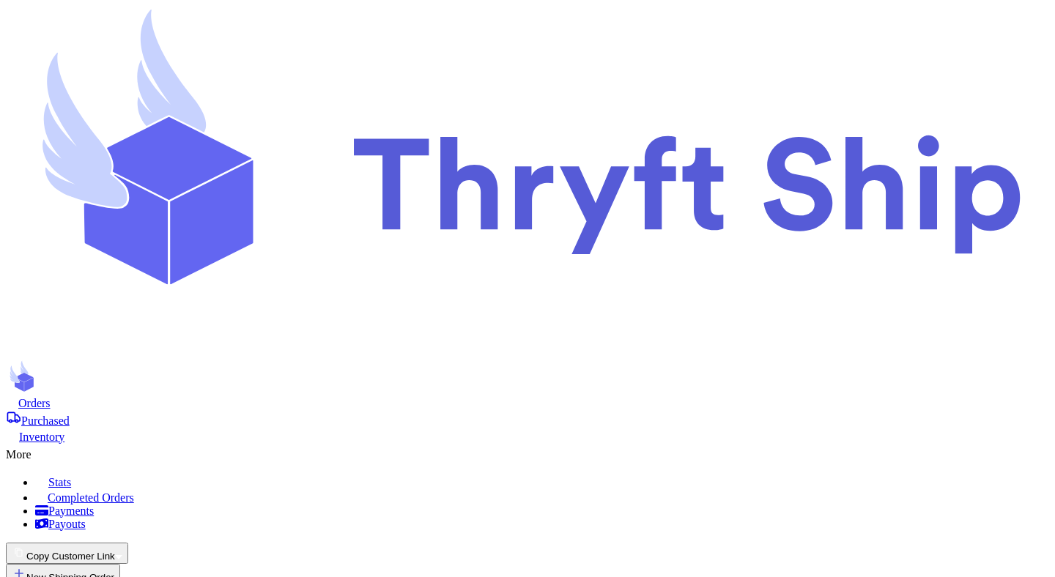
type input "item 3"
select select "unpaid"
type input "1"
type input "8"
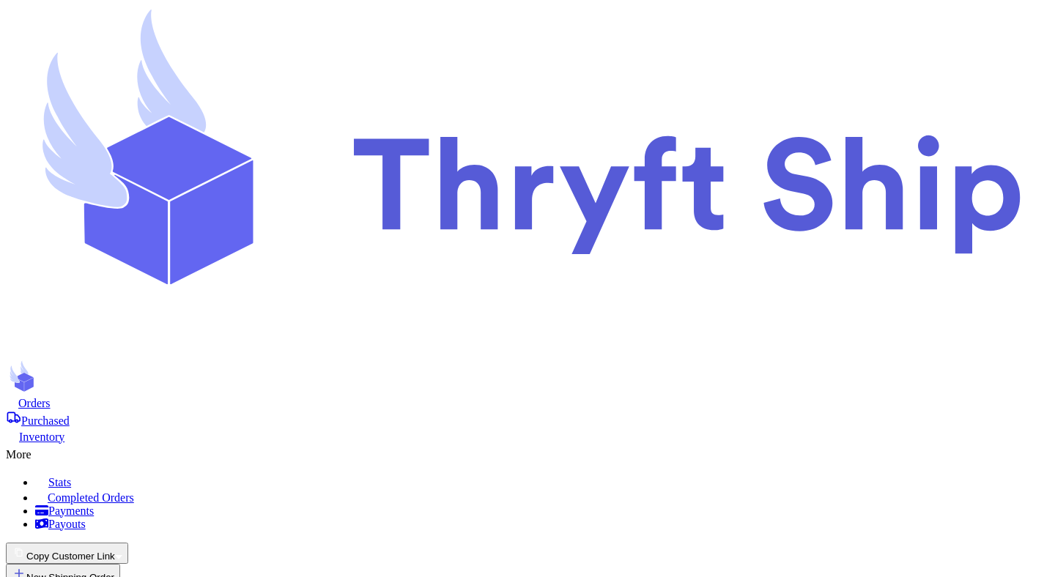
type input "10"
type input "20"
type input "30"
type input "20"
type input "50"
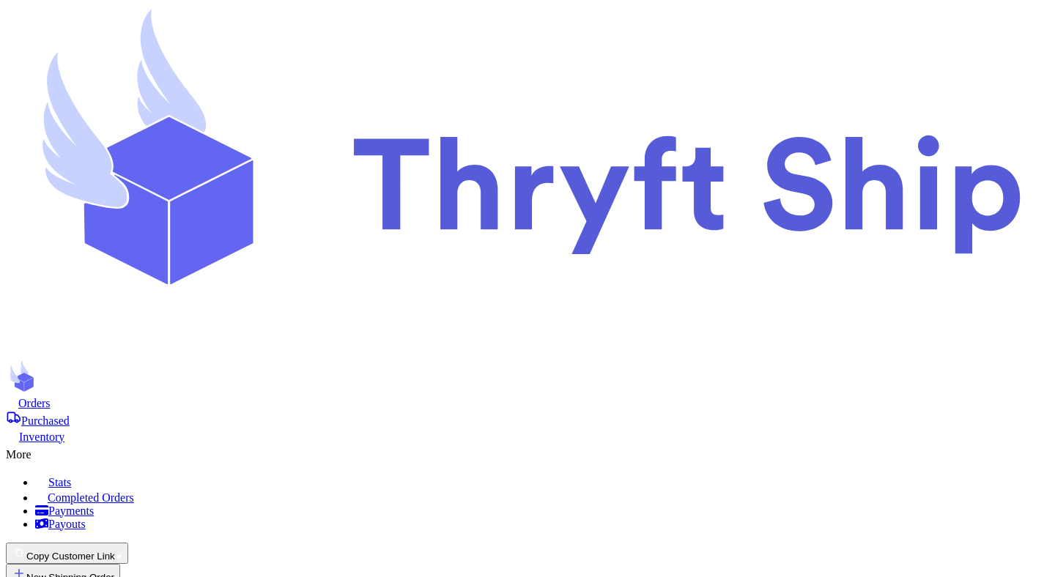
type input "another one"
select select "unpaid"
type input "item 10"
select select "unpaid"
type input "1"
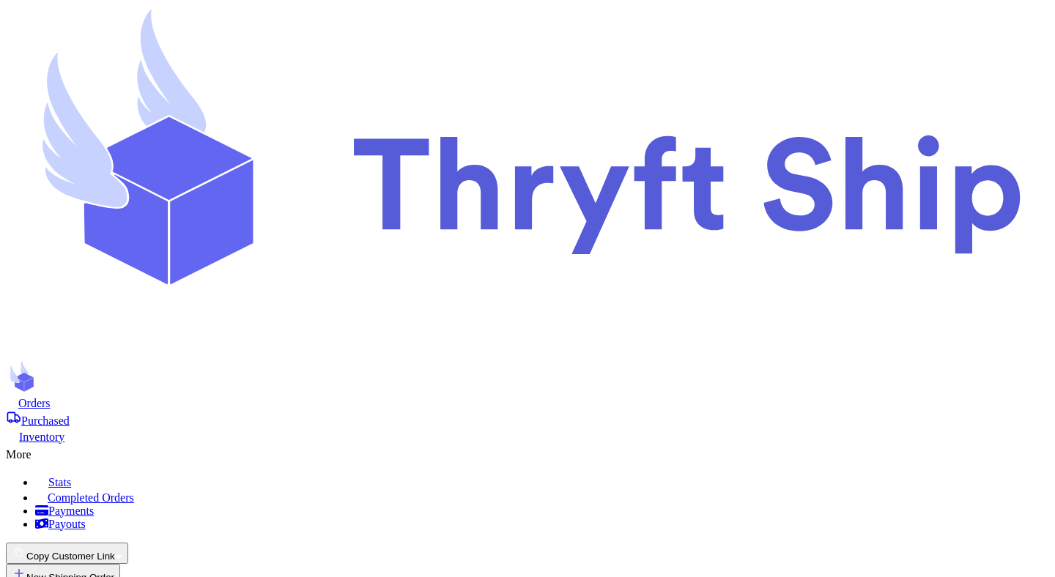
type input "2"
type input "lol"
select select "unpaid"
type input "discount"
select select "unpaid"
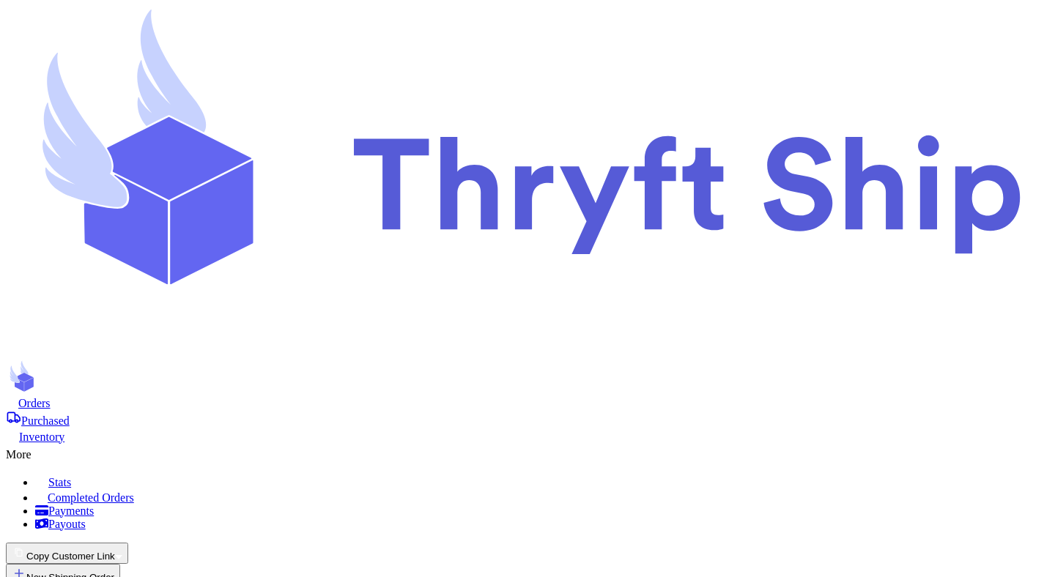
type input "more"
select select "unpaid"
type input "more 1"
select select "unknown"
type input "more 2"
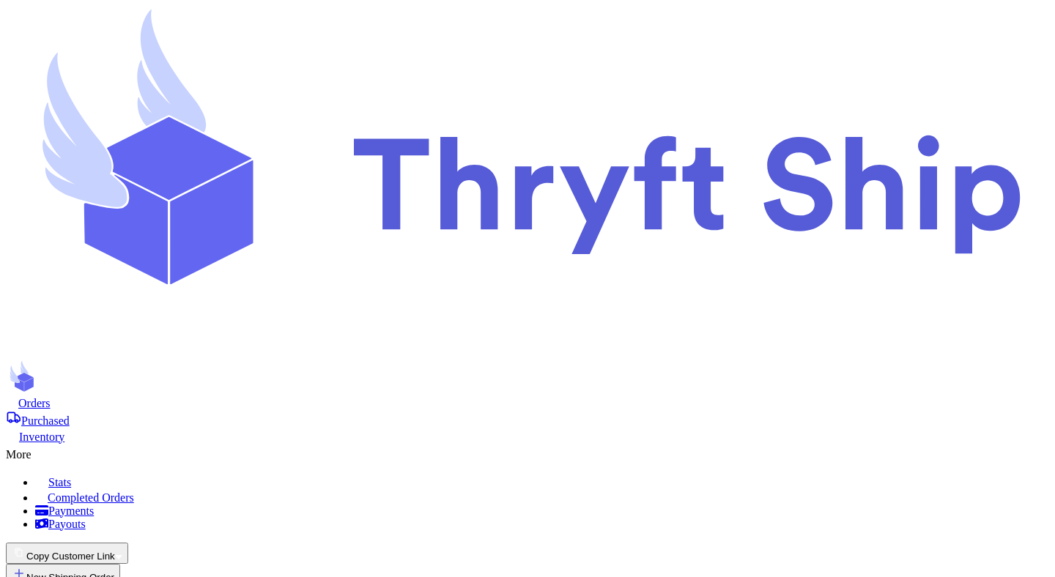
select select "unknown"
type input "more 3"
select select "unknown"
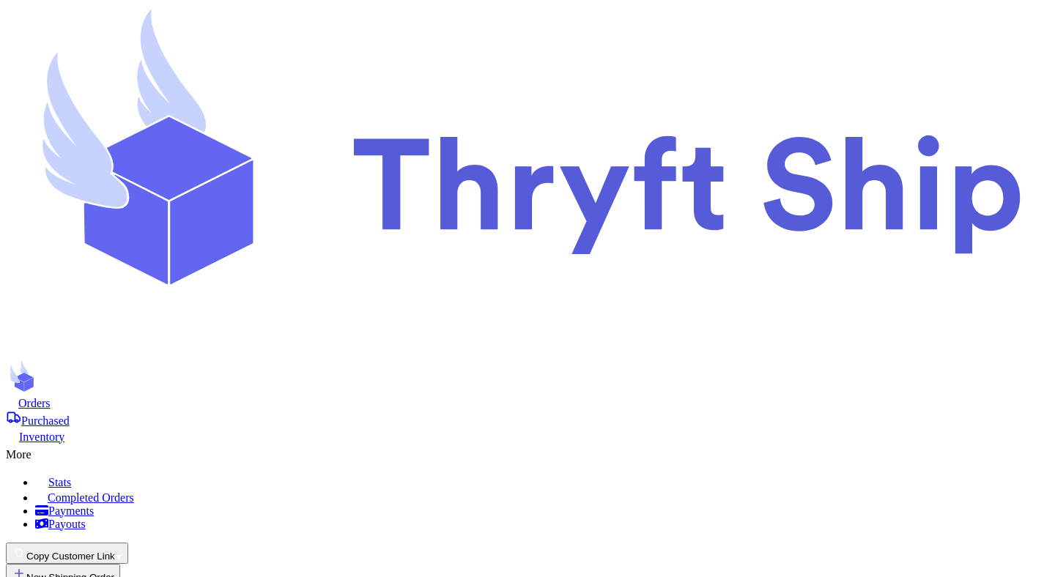
type input "item 1"
type input "0"
type input "discounted"
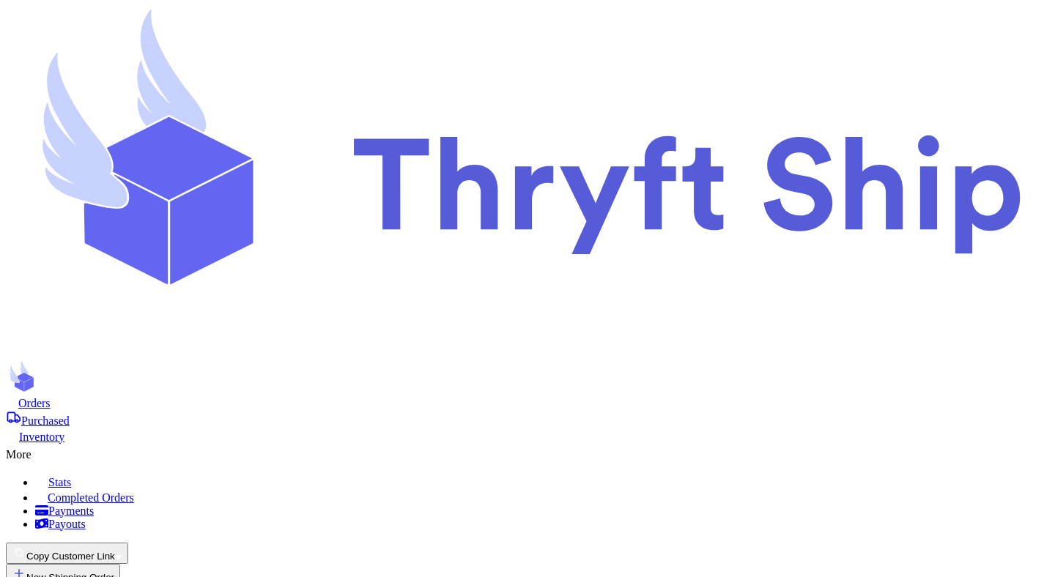
select select "unknown"
type input "1"
type input "8"
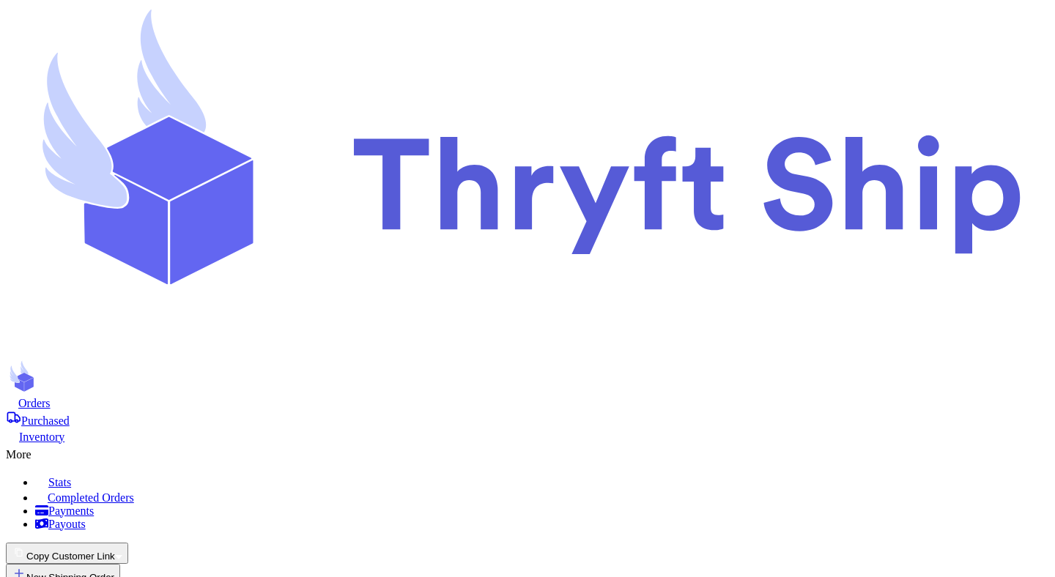
type input "testing"
type input "Mutahhar"
drag, startPoint x: 967, startPoint y: 172, endPoint x: 1033, endPoint y: 171, distance: 66.7
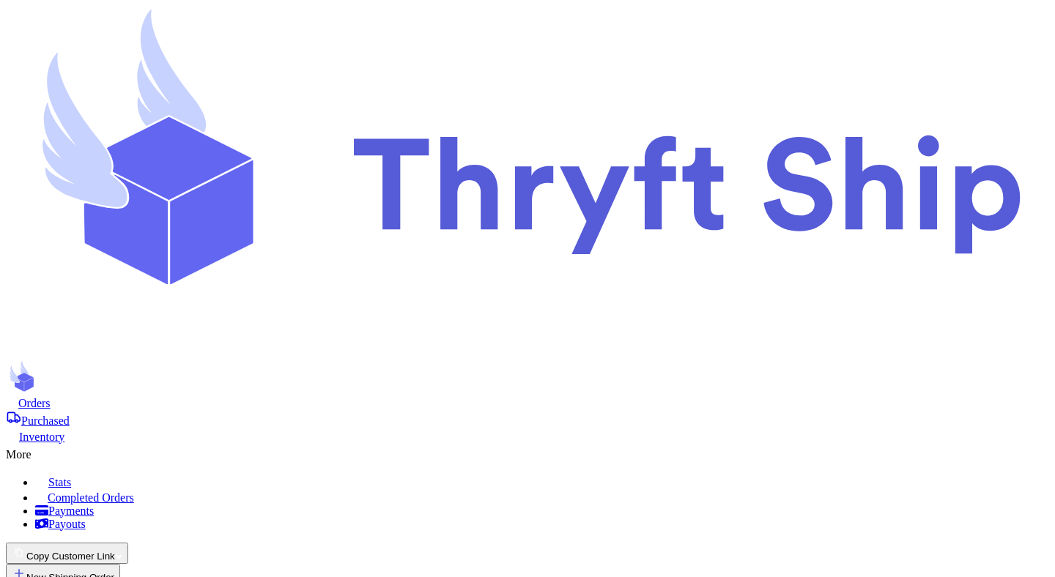
copy span "[DATE] 21:35:38"
drag, startPoint x: 928, startPoint y: 175, endPoint x: 1037, endPoint y: 174, distance: 109.1
copy span "[DATE] 09:35 PM GMT+5"
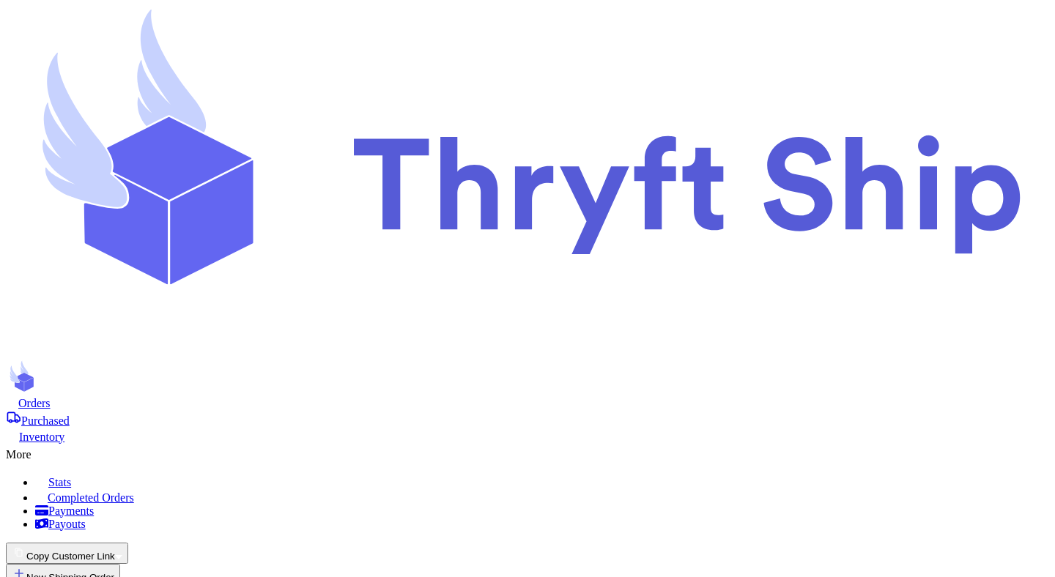
drag, startPoint x: 927, startPoint y: 176, endPoint x: 1037, endPoint y: 176, distance: 110.6
copy span "[DATE] 09:35 PM GMT+5"
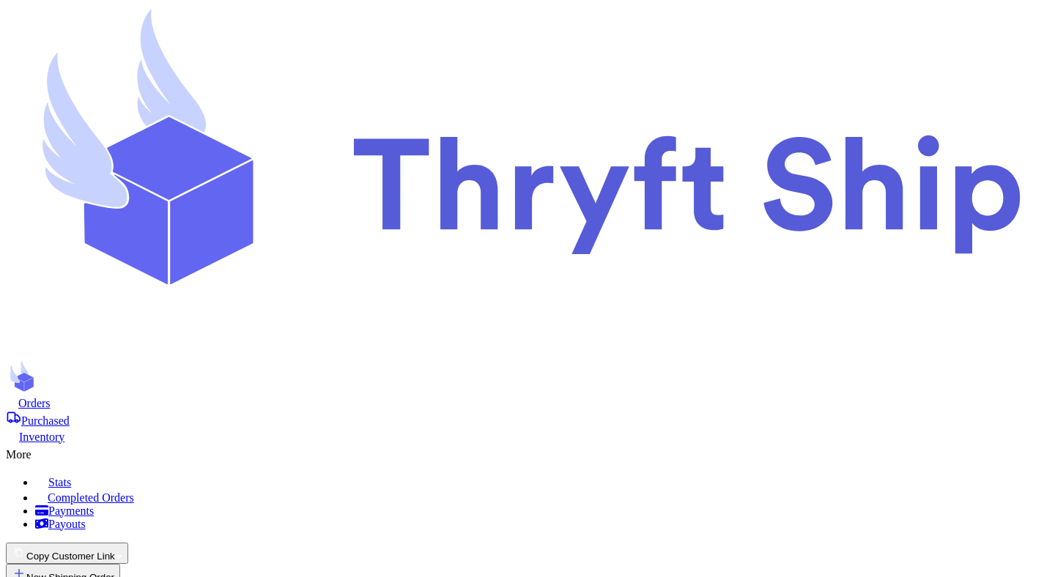
type input "testing"
type input "Mutahhar"
type input "[PERSON_NAME]"
type input "test"
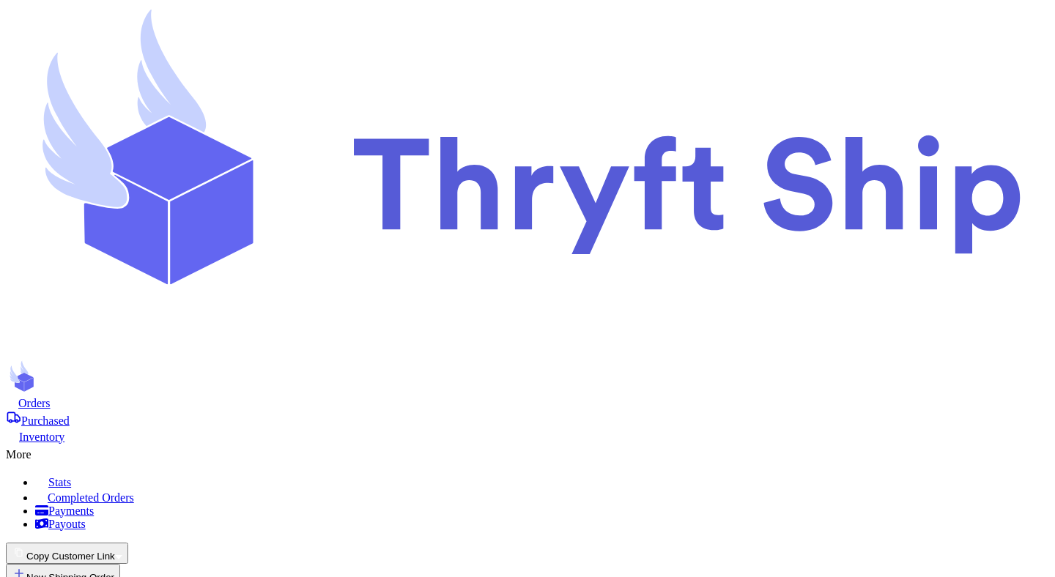
type input "opsie"
drag, startPoint x: 998, startPoint y: 171, endPoint x: 1018, endPoint y: 171, distance: 19.8
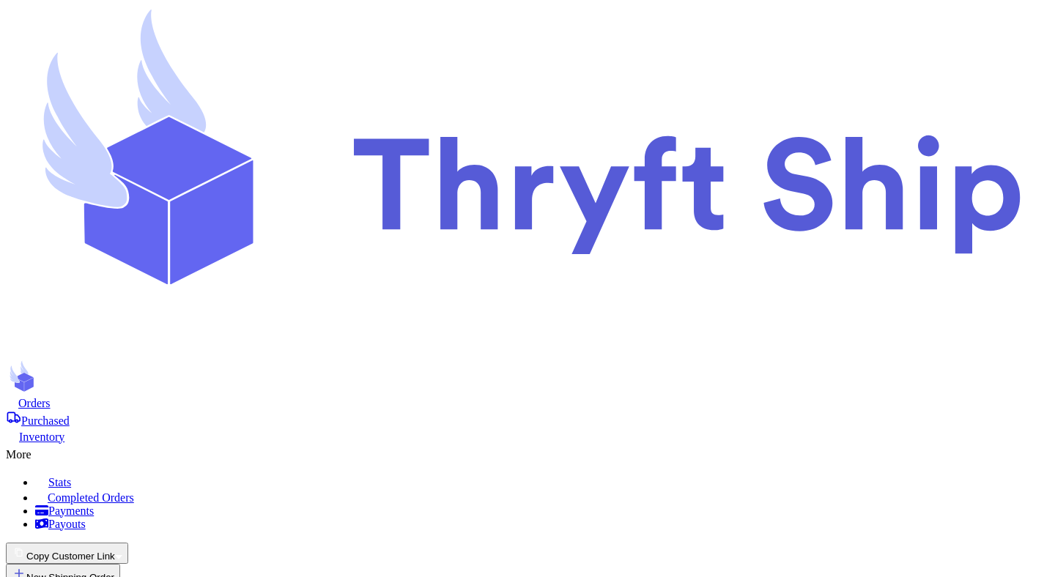
type input "Mutahhar"
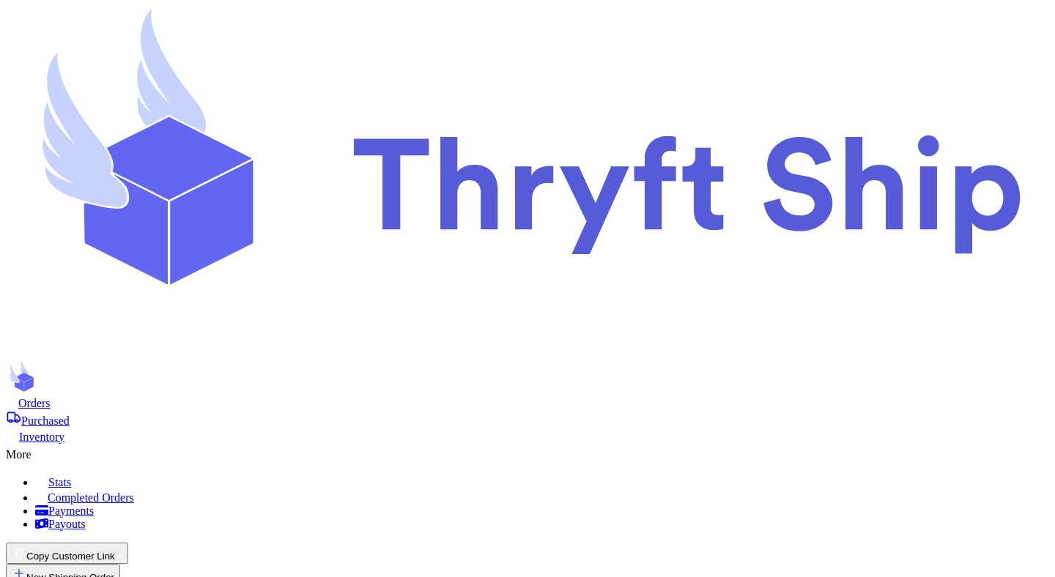
type input "[PERSON_NAME]"
type input "test"
type input "opsie"
click at [120, 564] on button "New Shipping Order" at bounding box center [63, 574] width 114 height 21
